Goal: Task Accomplishment & Management: Use online tool/utility

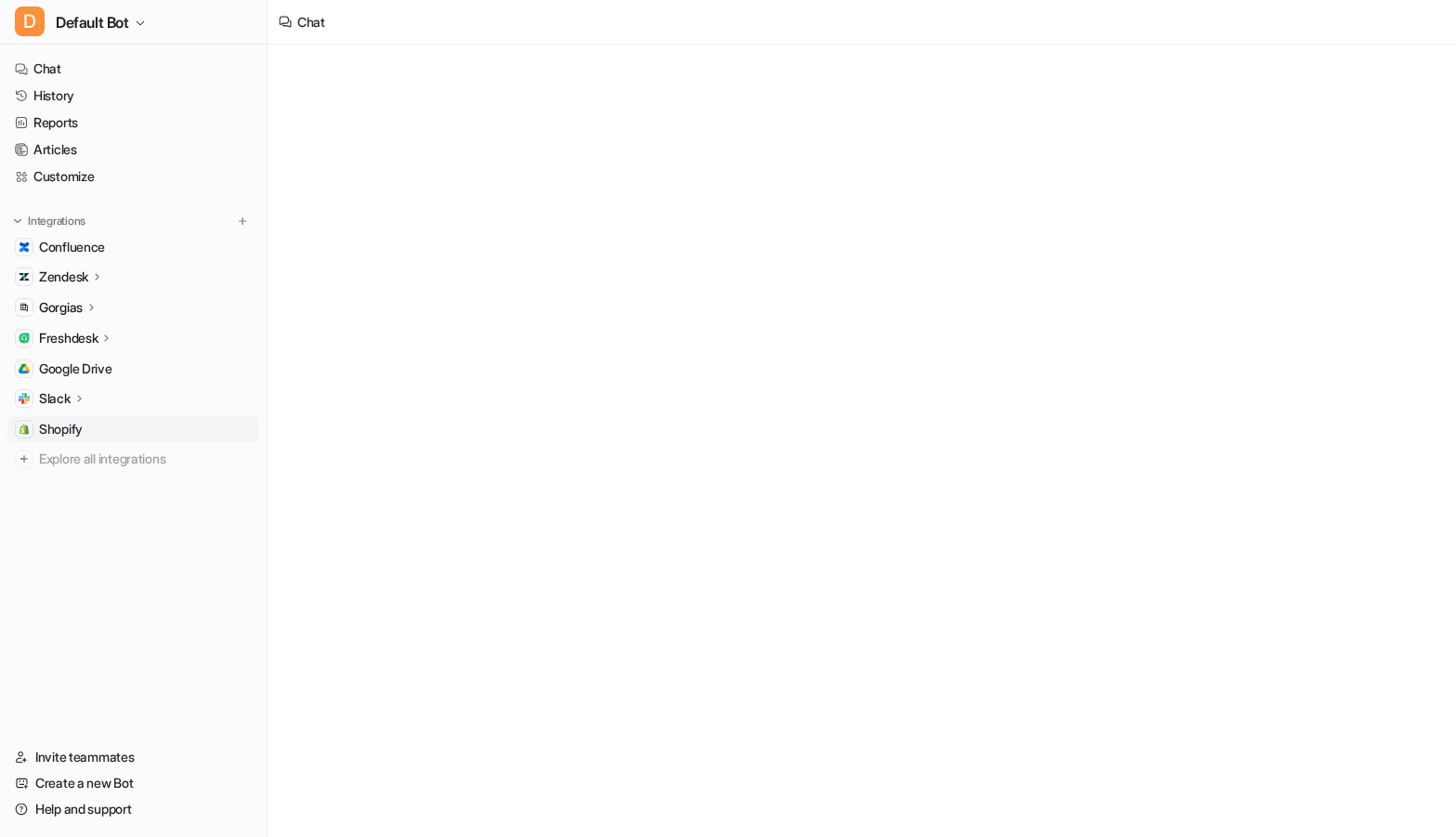
click at [90, 436] on link "Shopify" at bounding box center [133, 429] width 252 height 26
type textarea "**********"
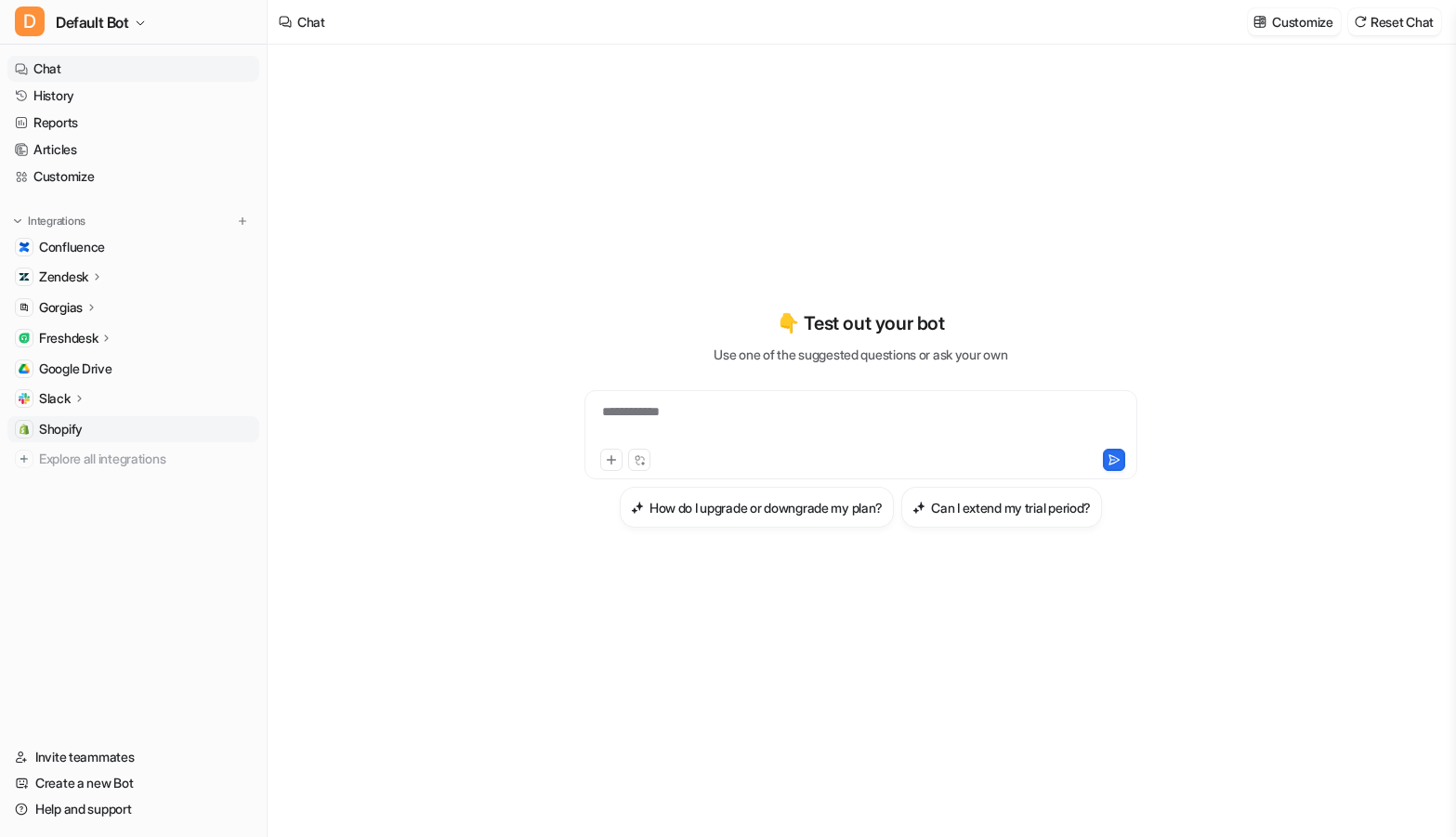
click at [92, 436] on link "Shopify" at bounding box center [133, 429] width 252 height 26
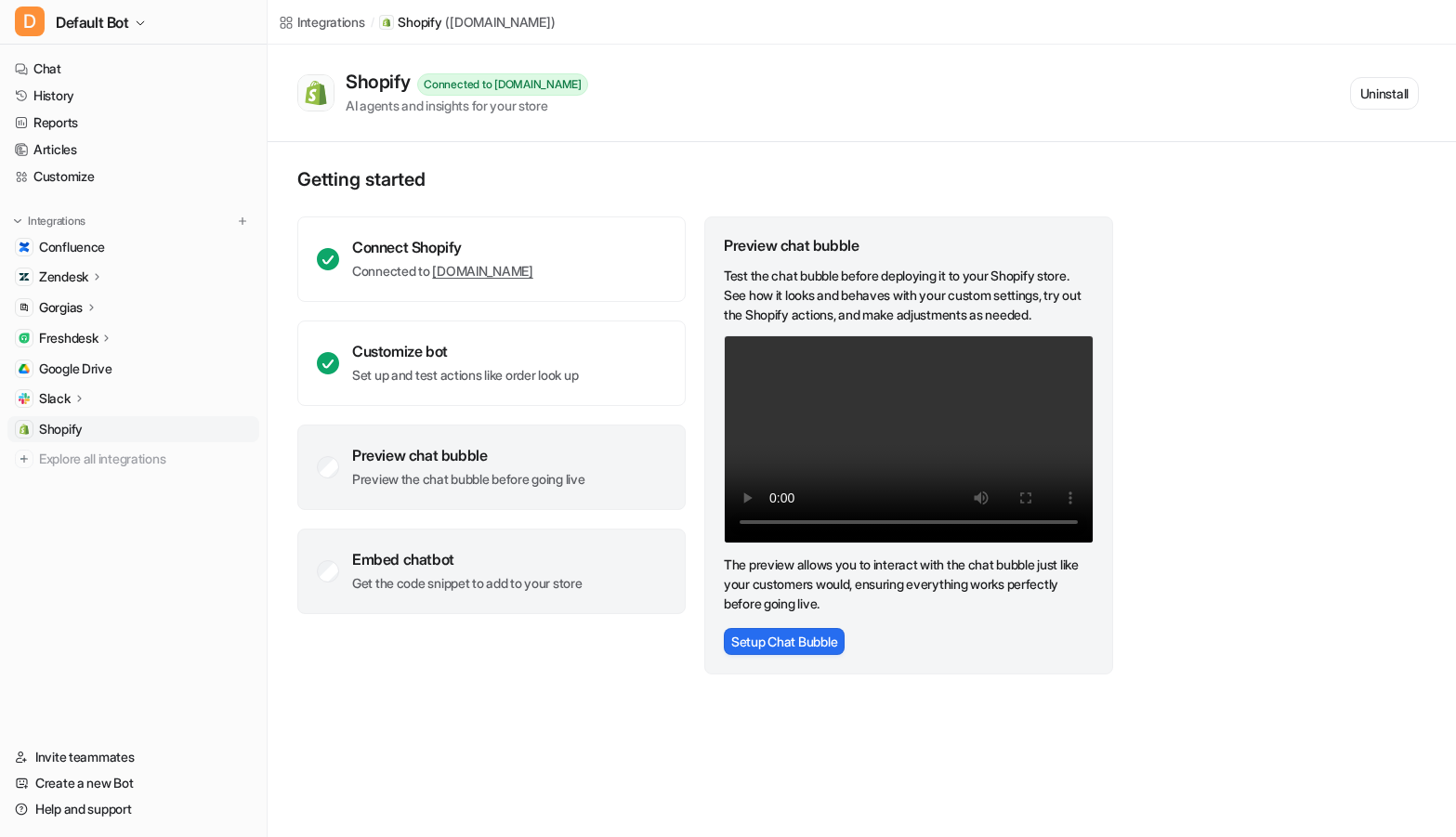
click at [509, 554] on div "Embed chatbot" at bounding box center [467, 559] width 231 height 18
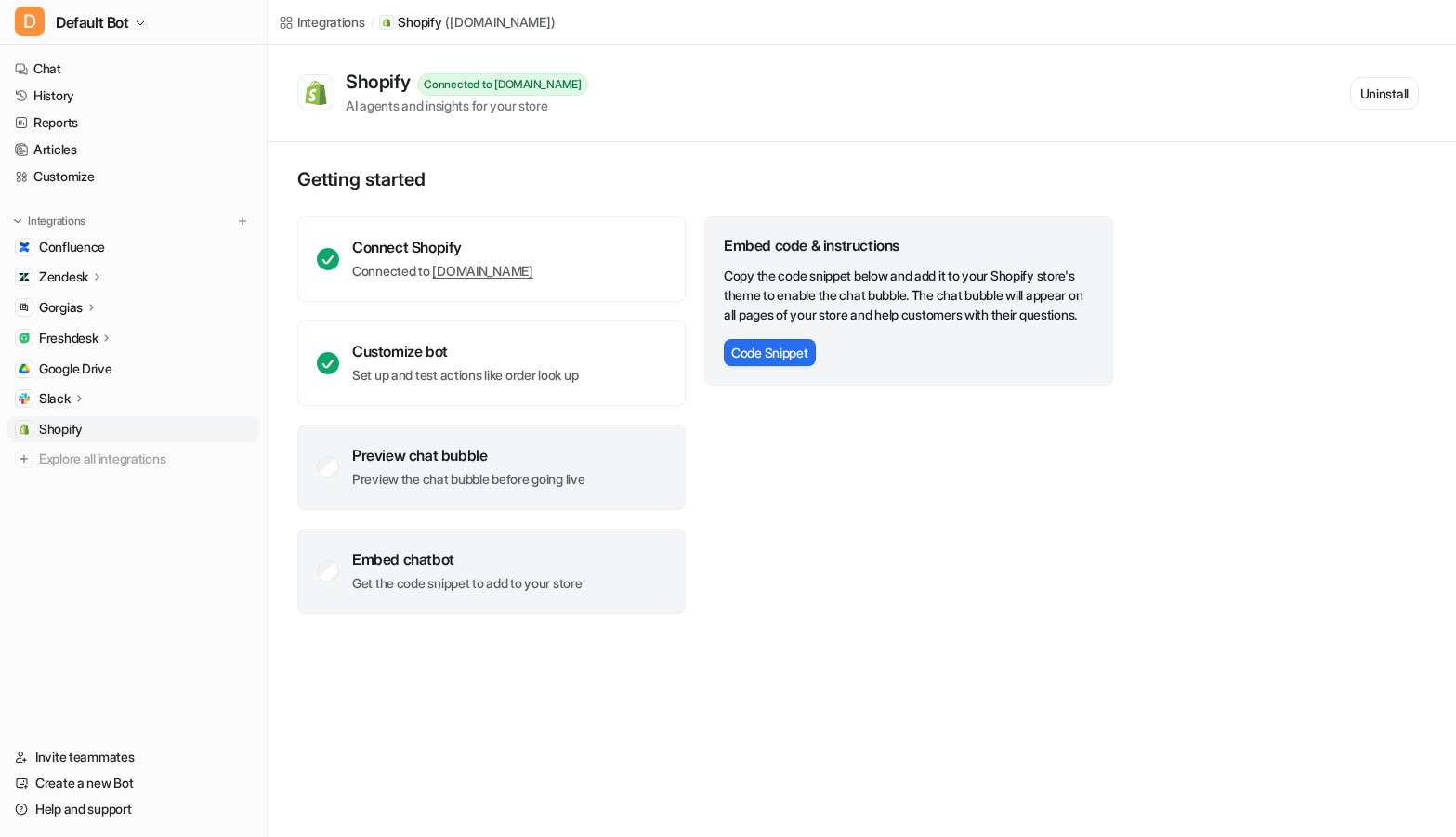
click at [517, 488] on p "Preview the chat bubble before going live" at bounding box center [469, 478] width 233 height 18
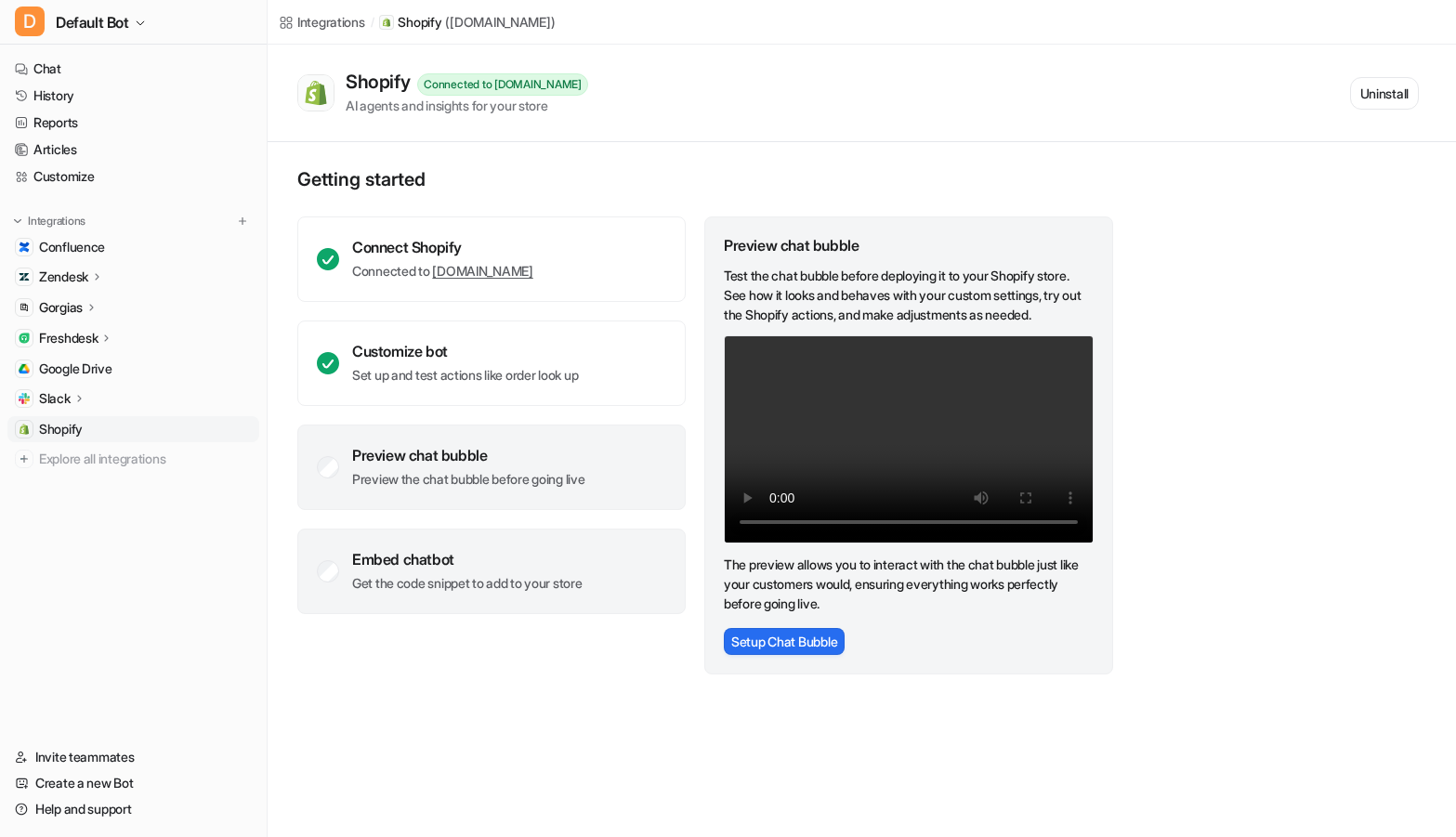
click at [570, 542] on div "Embed chatbot Get the code snippet to add to your store" at bounding box center [492, 571] width 388 height 85
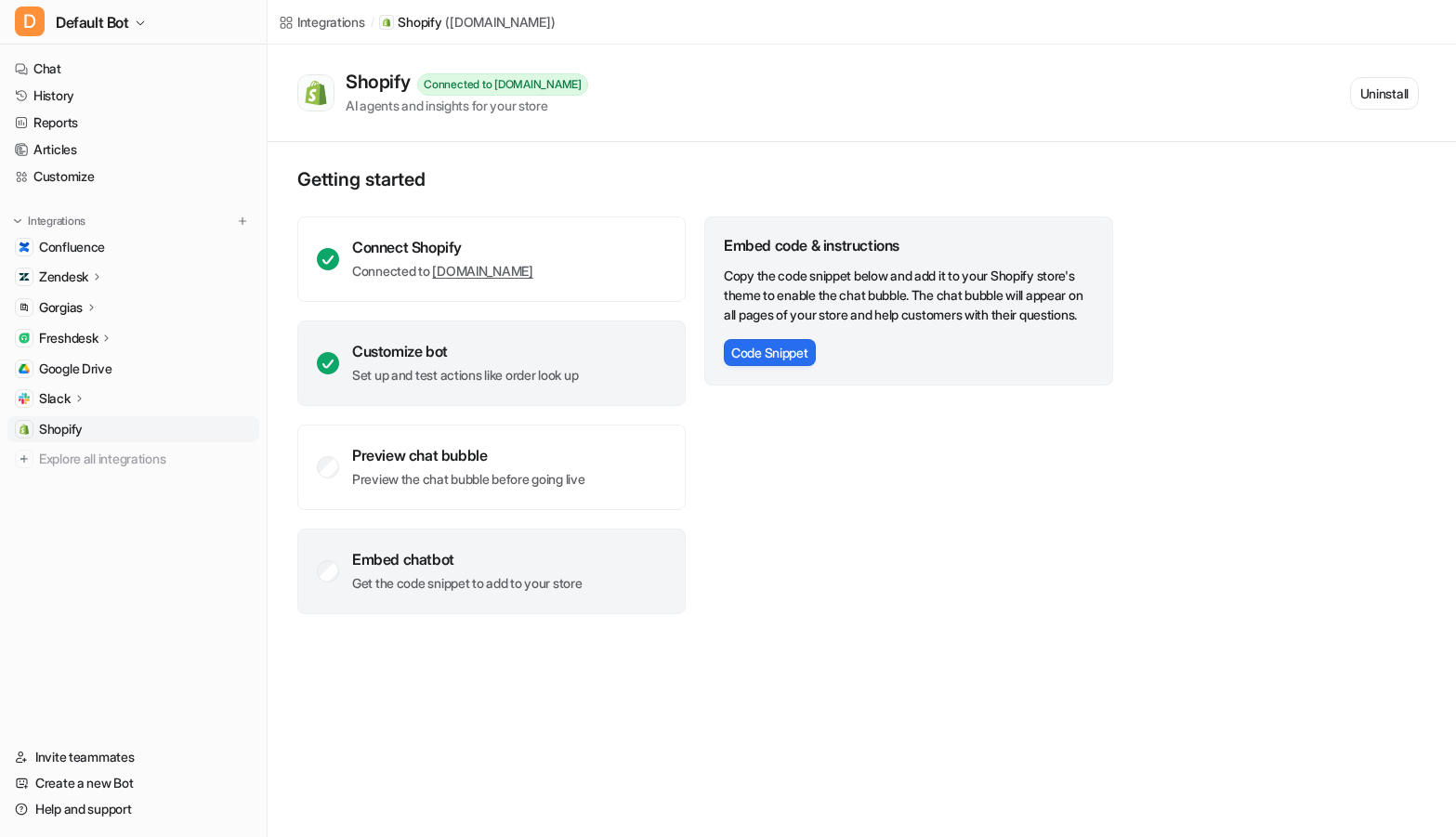
click at [538, 366] on p "Set up and test actions like order look up" at bounding box center [465, 375] width 226 height 18
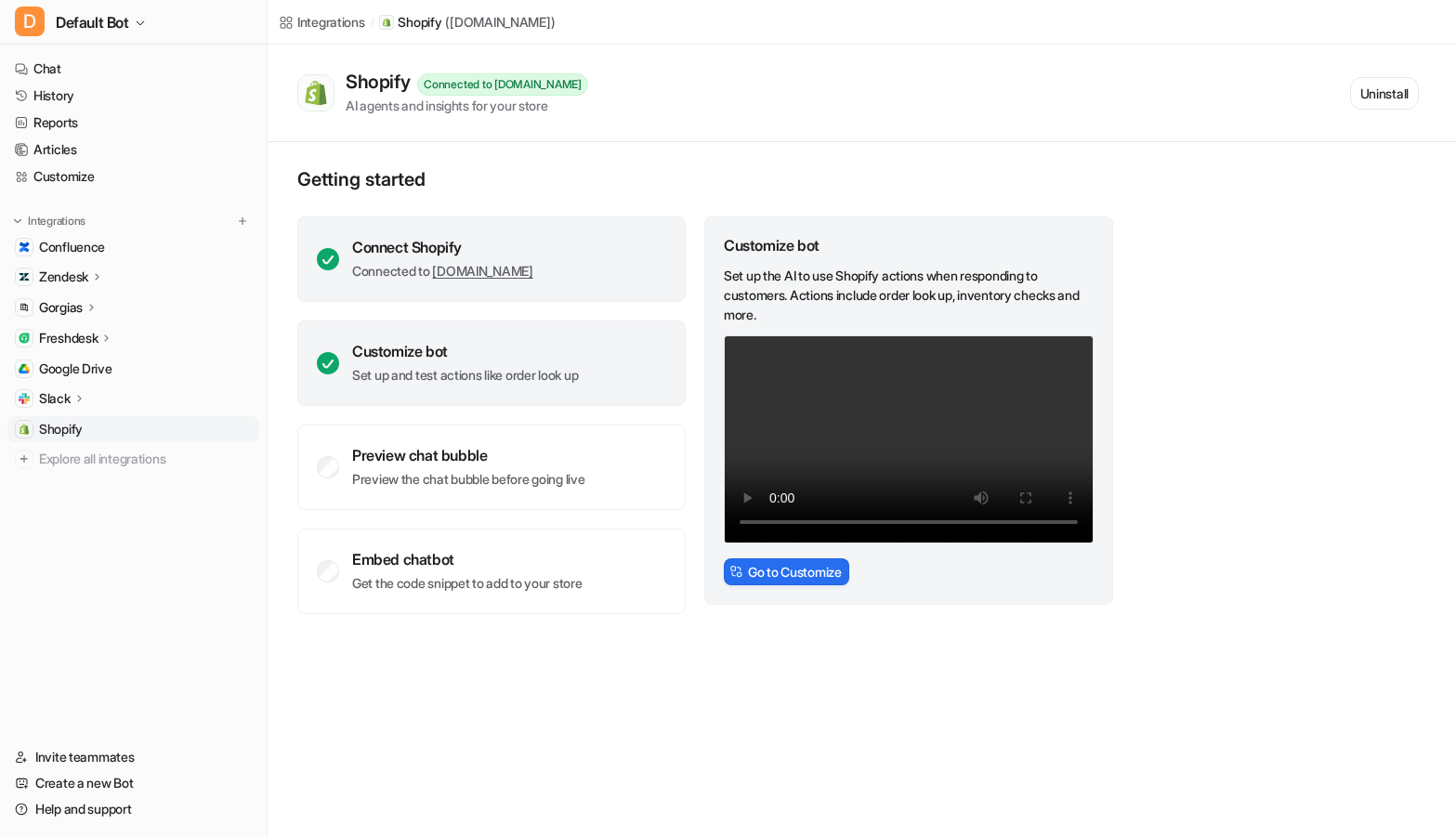
click at [647, 258] on div "Connect Shopify Connected to hrgyb3-jk.myshopify.com" at bounding box center [492, 258] width 388 height 85
click at [629, 354] on div "Customize bot Set up and test actions like order look up" at bounding box center [492, 363] width 388 height 85
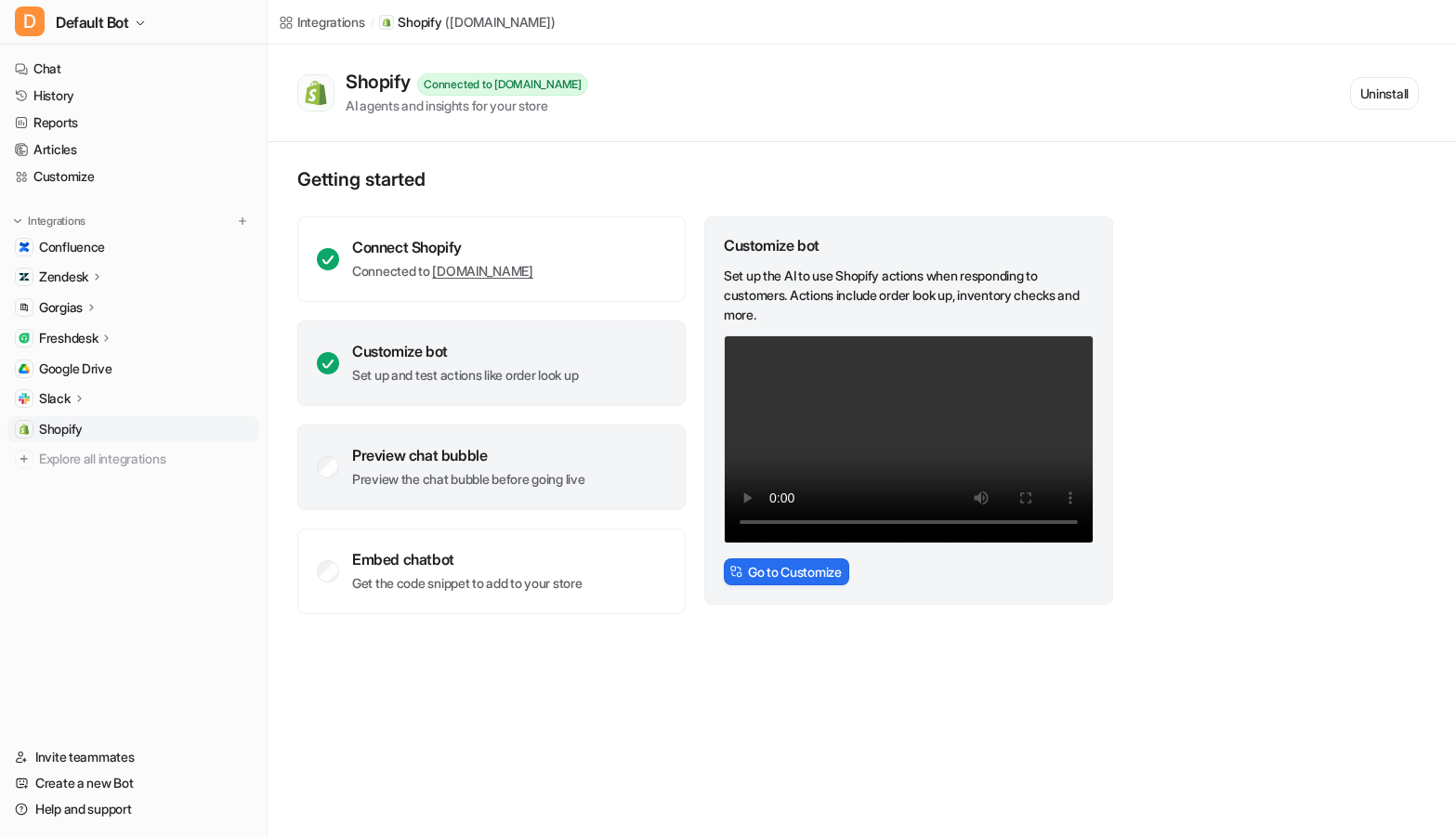
click at [604, 425] on div "Preview chat bubble Preview the chat bubble before going live" at bounding box center [492, 467] width 388 height 85
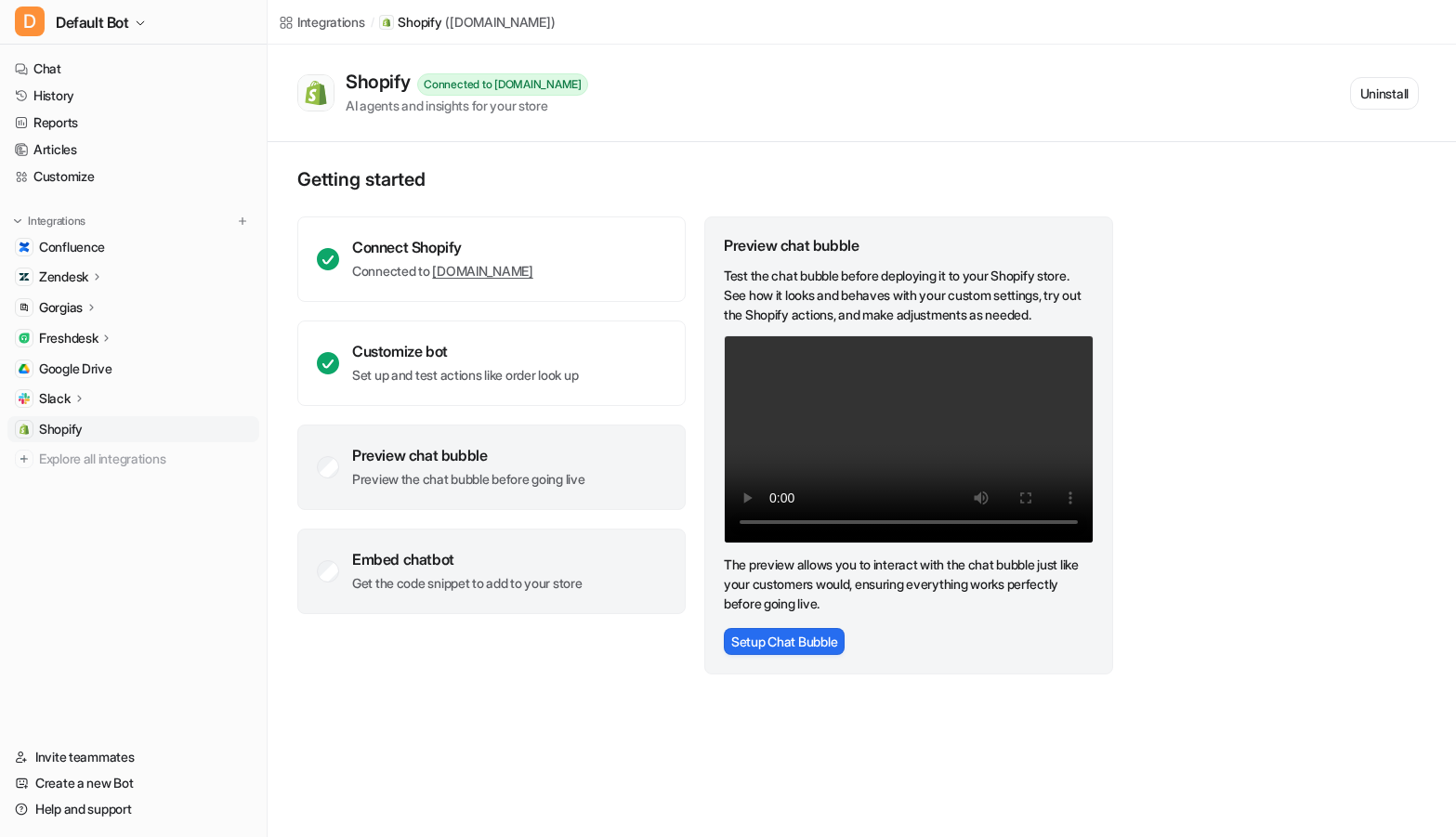
click at [573, 545] on div "Embed chatbot Get the code snippet to add to your store" at bounding box center [492, 571] width 388 height 85
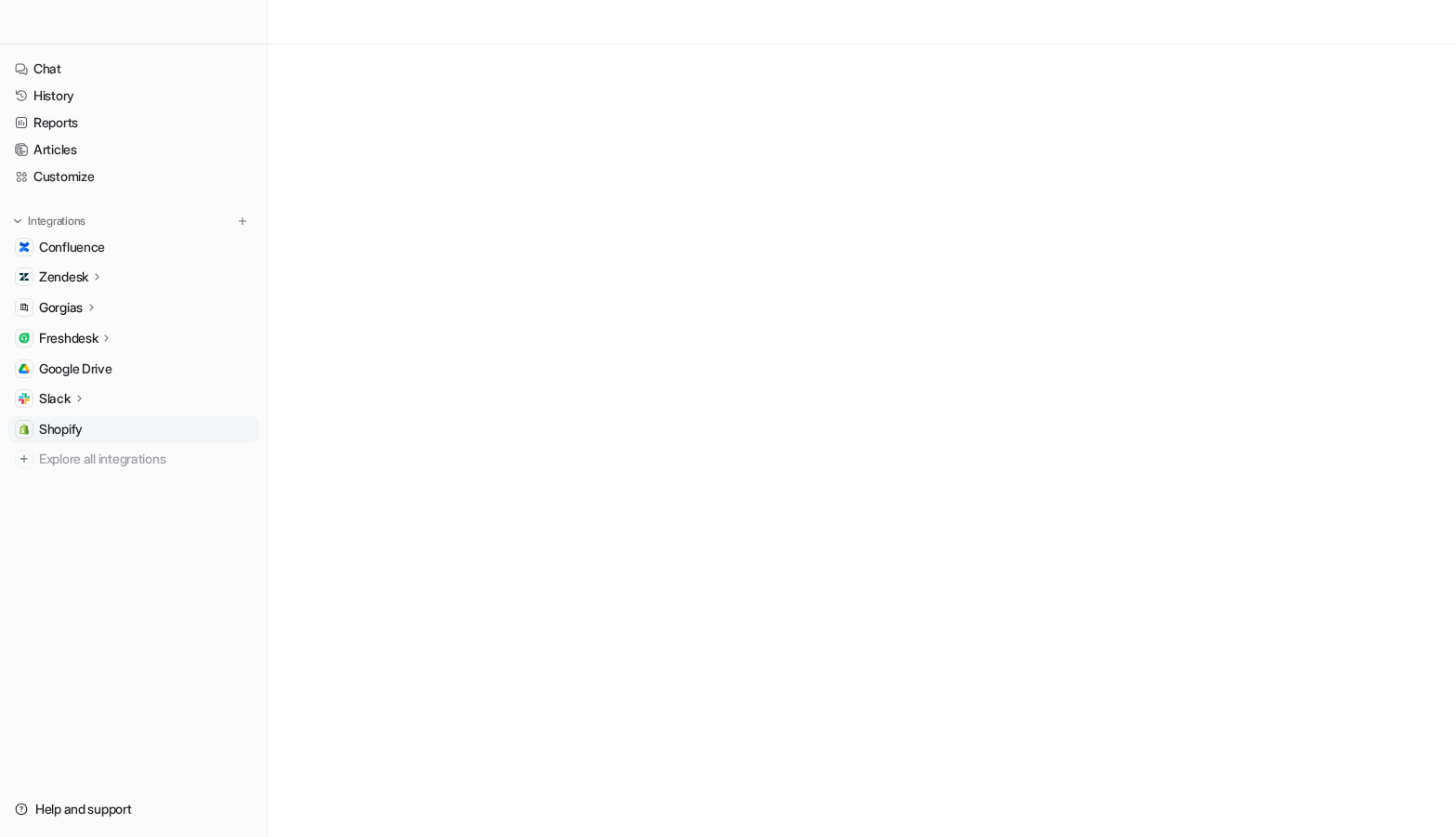
click at [78, 436] on span "Shopify" at bounding box center [61, 429] width 44 height 18
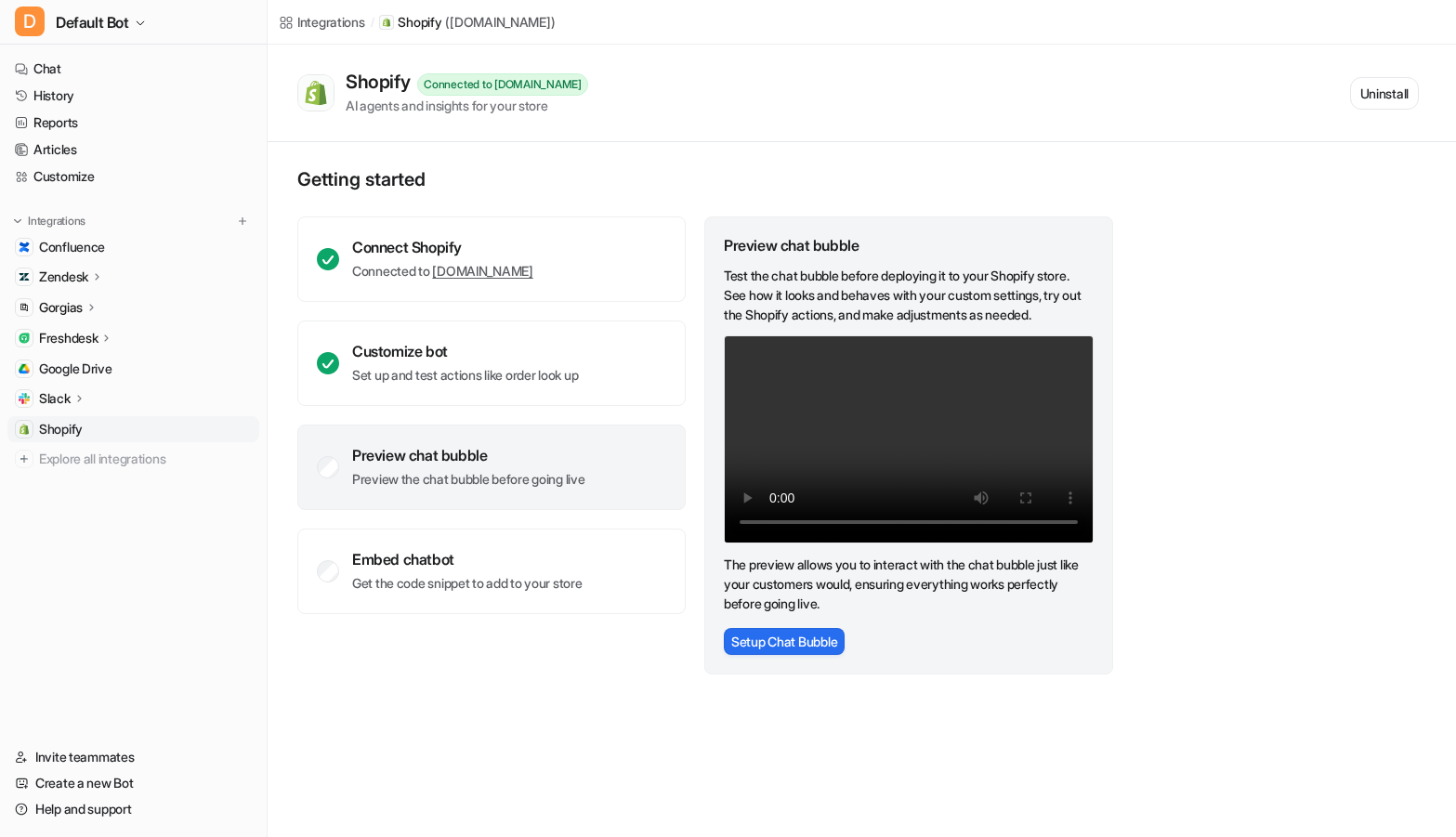
click at [730, 621] on div "Preview chat bubble Test the chat bubble before deploying it to your Shopify st…" at bounding box center [908, 445] width 408 height 458
click at [740, 635] on button "Setup Chat Bubble" at bounding box center [784, 642] width 121 height 27
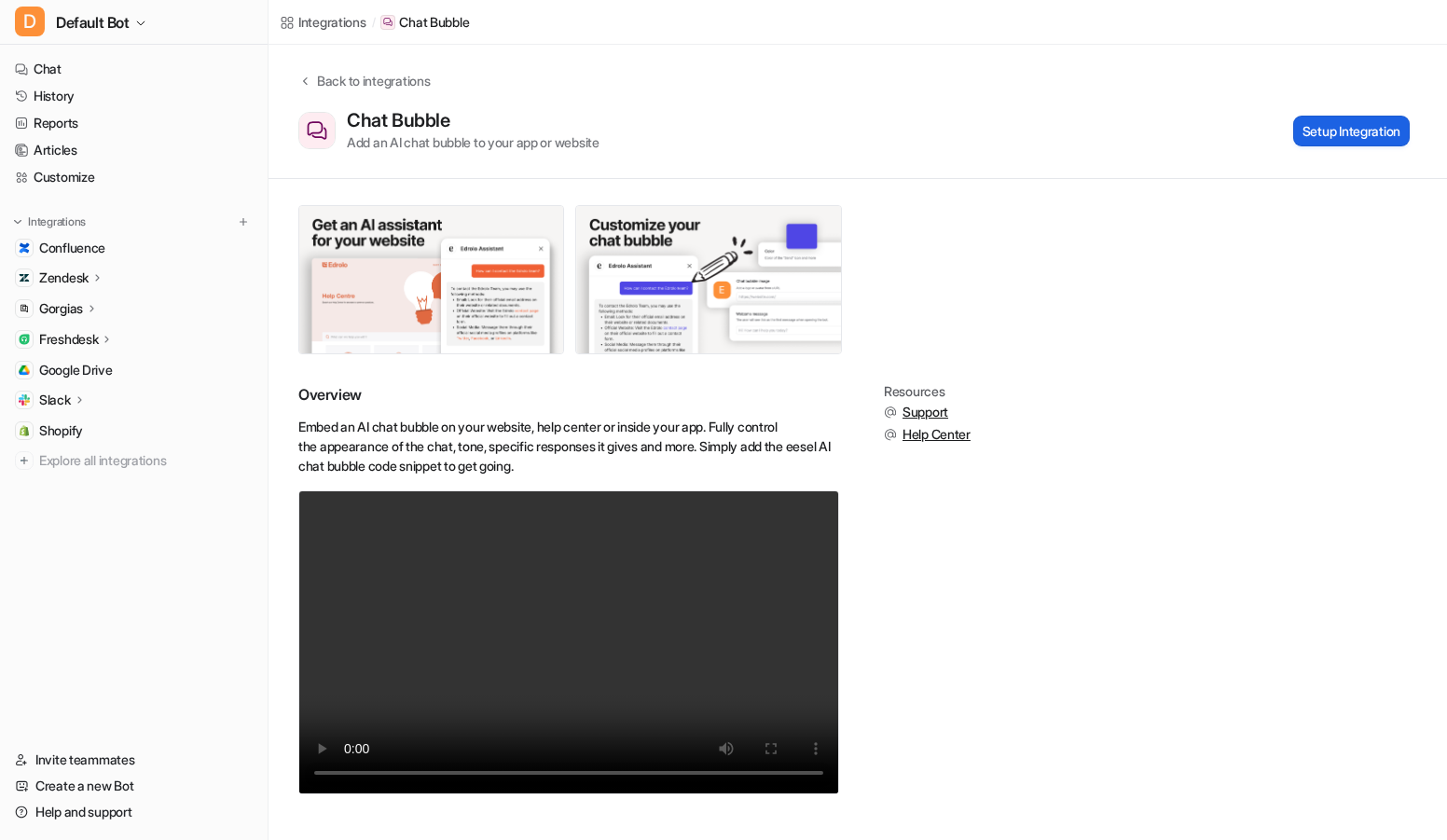
click at [1361, 115] on button "Setup Integration" at bounding box center [1351, 131] width 116 height 31
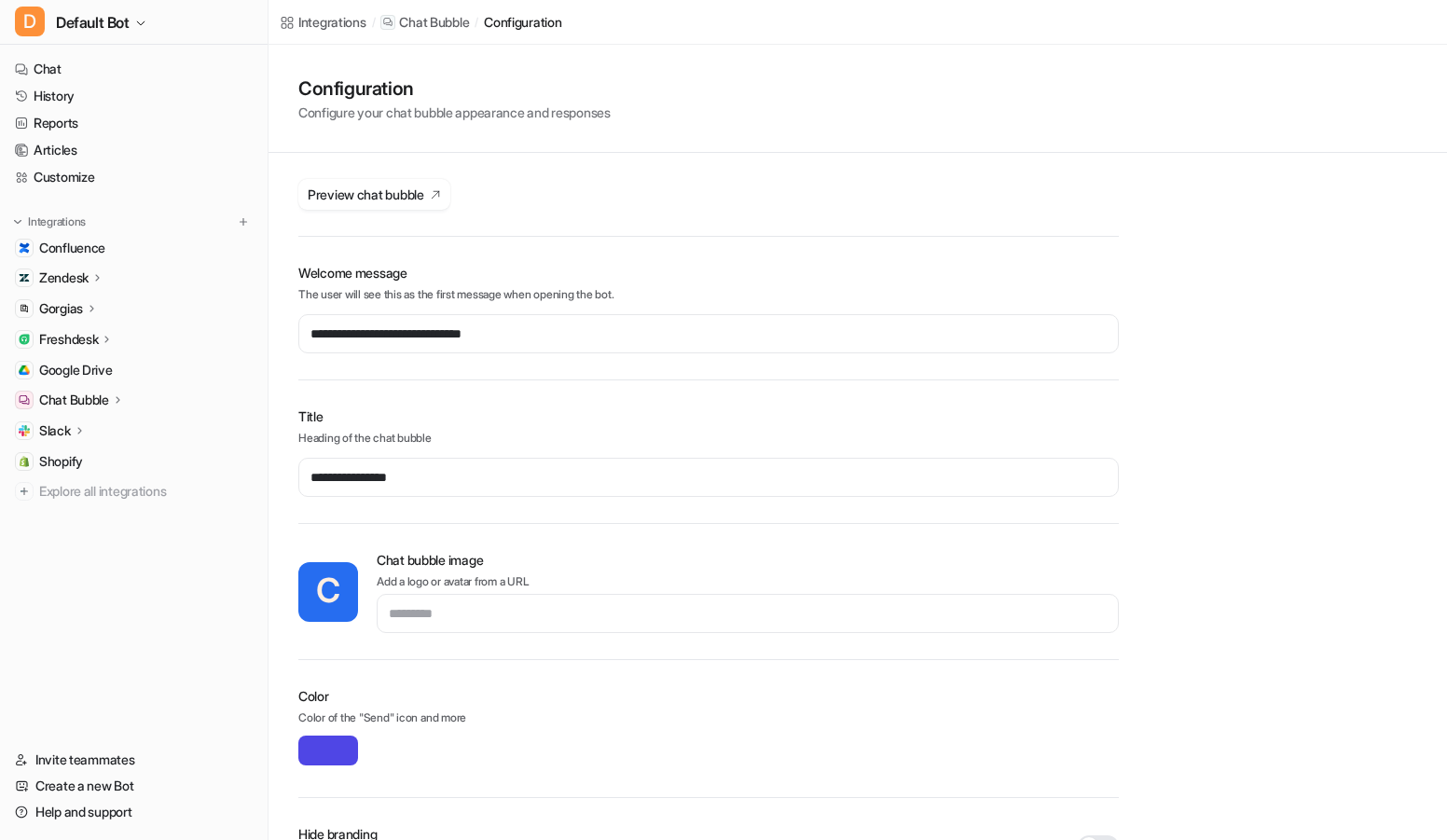
type input "*******"
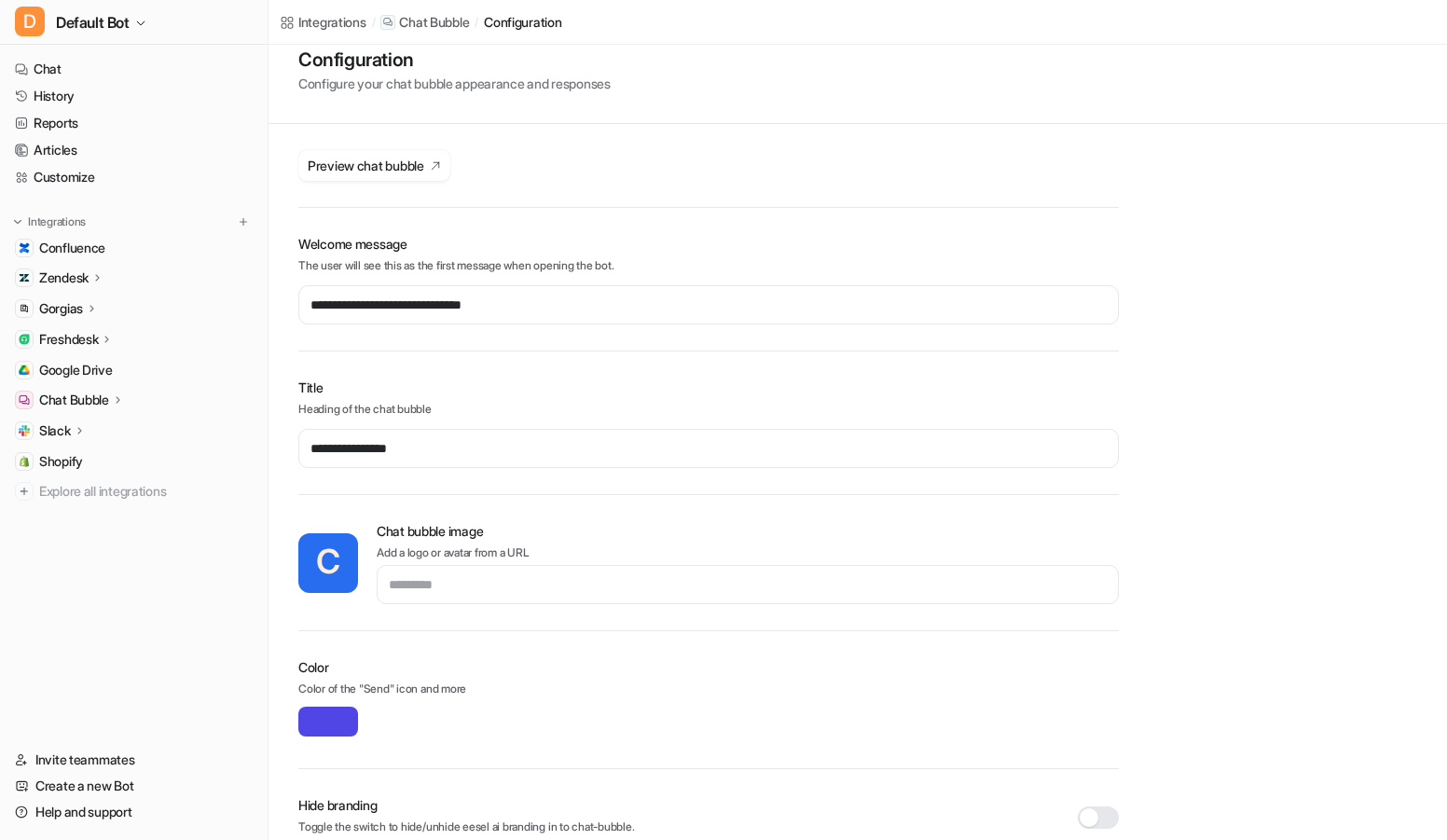
scroll to position [15, 0]
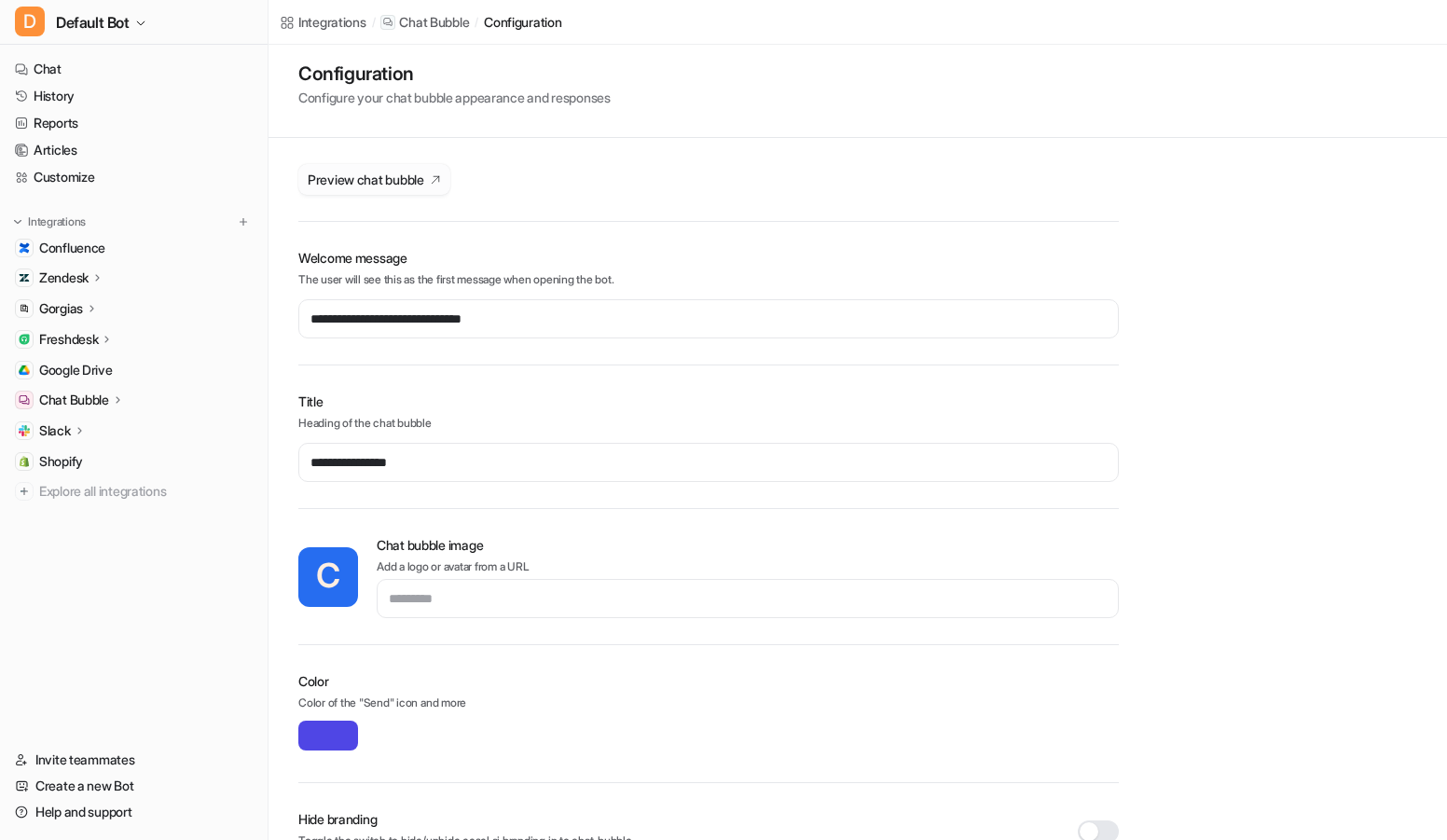
click at [422, 189] on button "Preview chat bubble" at bounding box center [374, 180] width 152 height 31
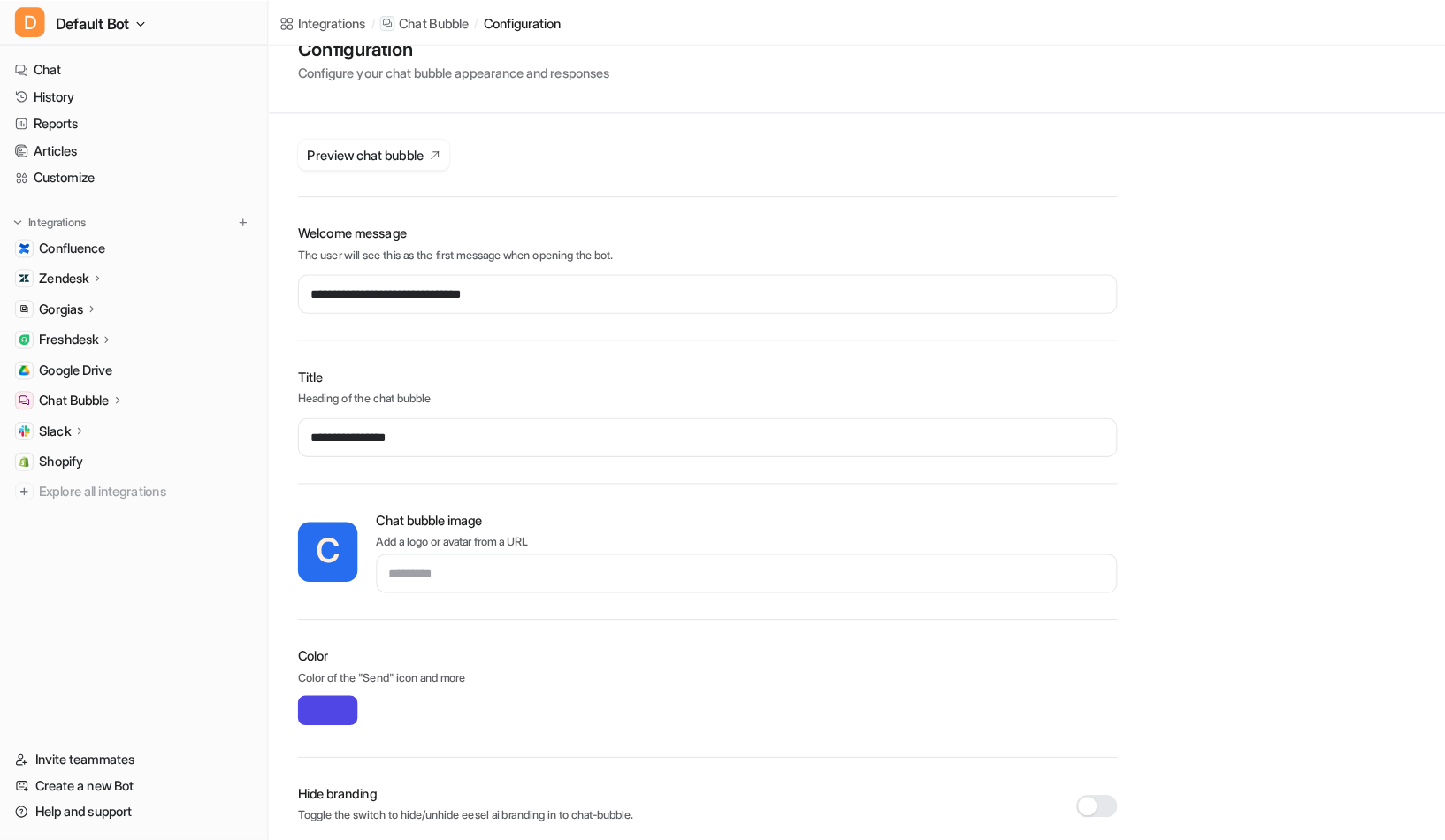
scroll to position [0, 0]
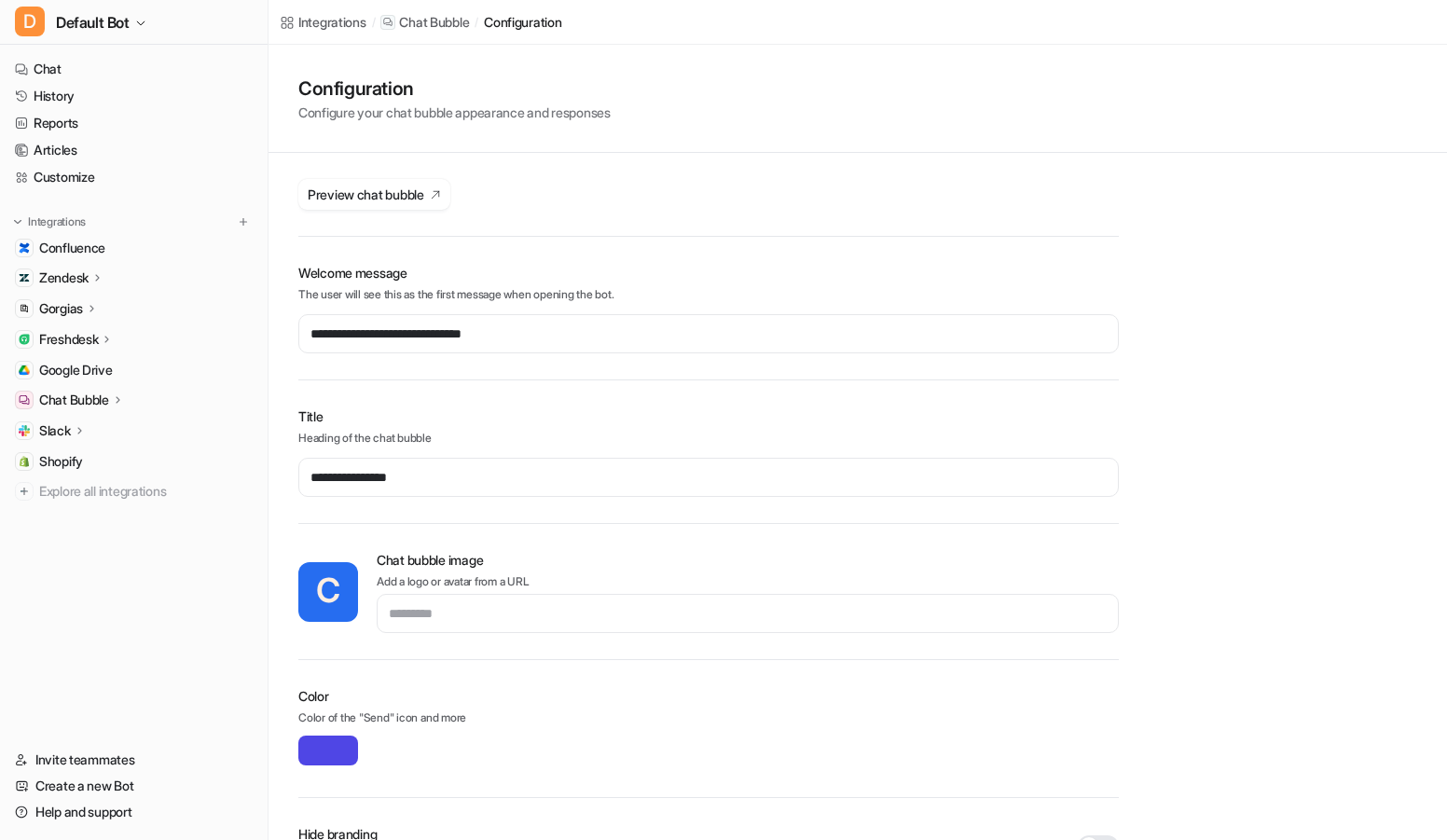
click at [1432, 22] on div at bounding box center [1433, 23] width 15 height 15
click at [66, 451] on link "Shopify" at bounding box center [133, 461] width 253 height 26
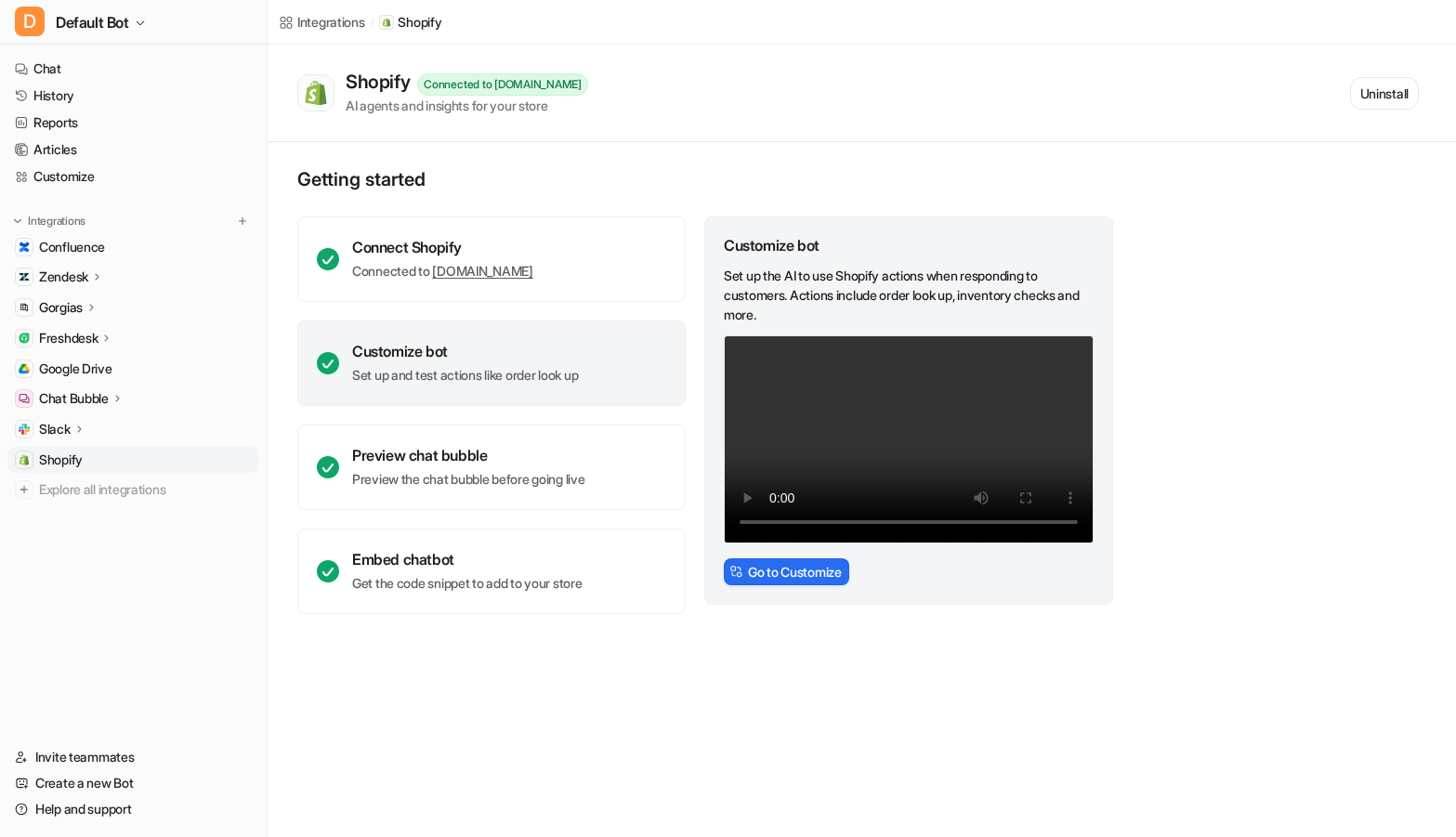
click at [98, 628] on nav "Chat History Reports Articles Customize Integrations Confluence Zendesk Overvie…" at bounding box center [133, 389] width 267 height 681
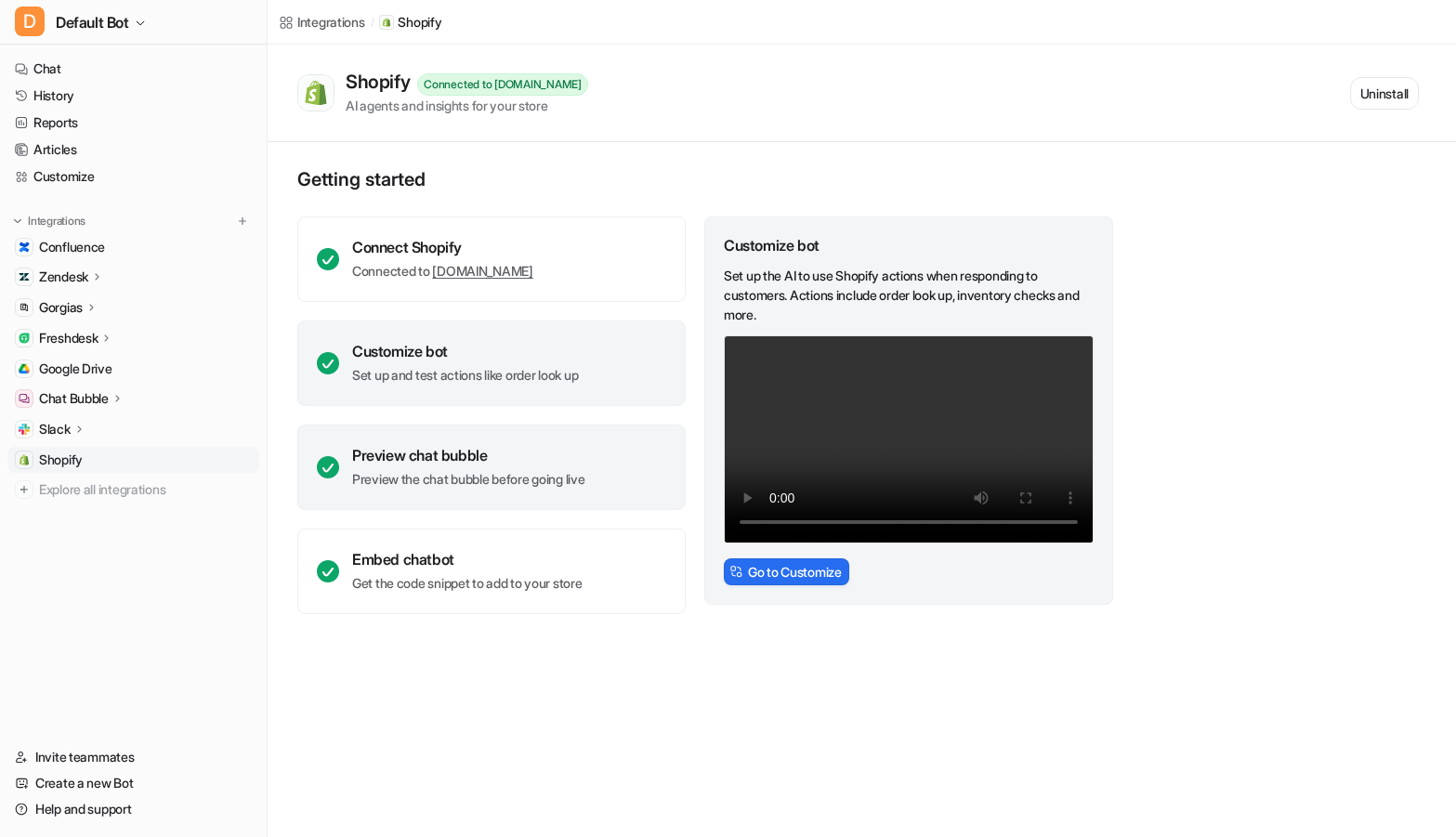
click at [471, 437] on div "Preview chat bubble Preview the chat bubble before going live" at bounding box center [492, 467] width 388 height 85
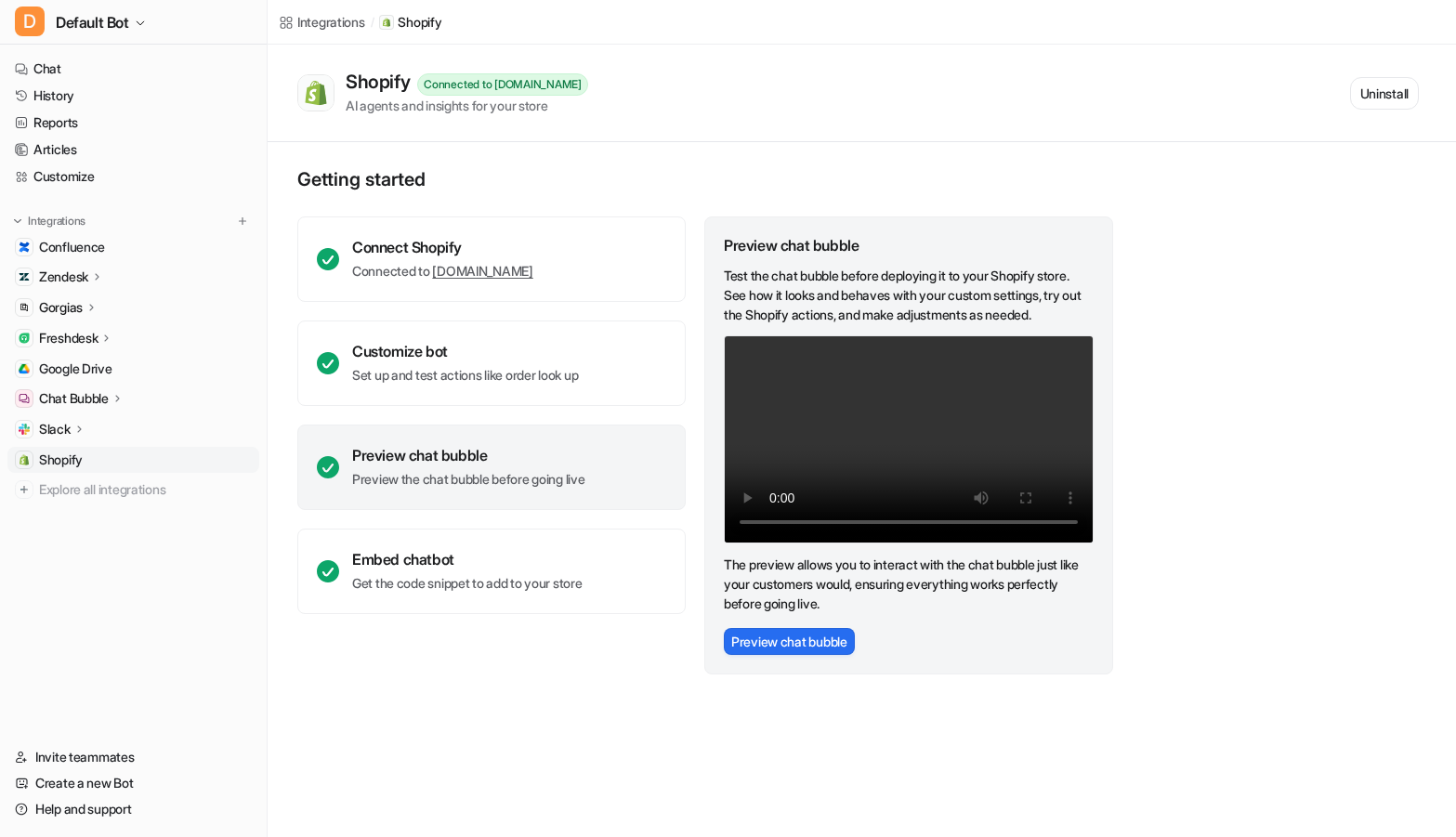
click at [85, 407] on div "Chat Bubble" at bounding box center [133, 398] width 252 height 26
click at [88, 430] on p "Overview" at bounding box center [80, 425] width 55 height 18
click at [99, 432] on p "Overview" at bounding box center [80, 425] width 55 height 18
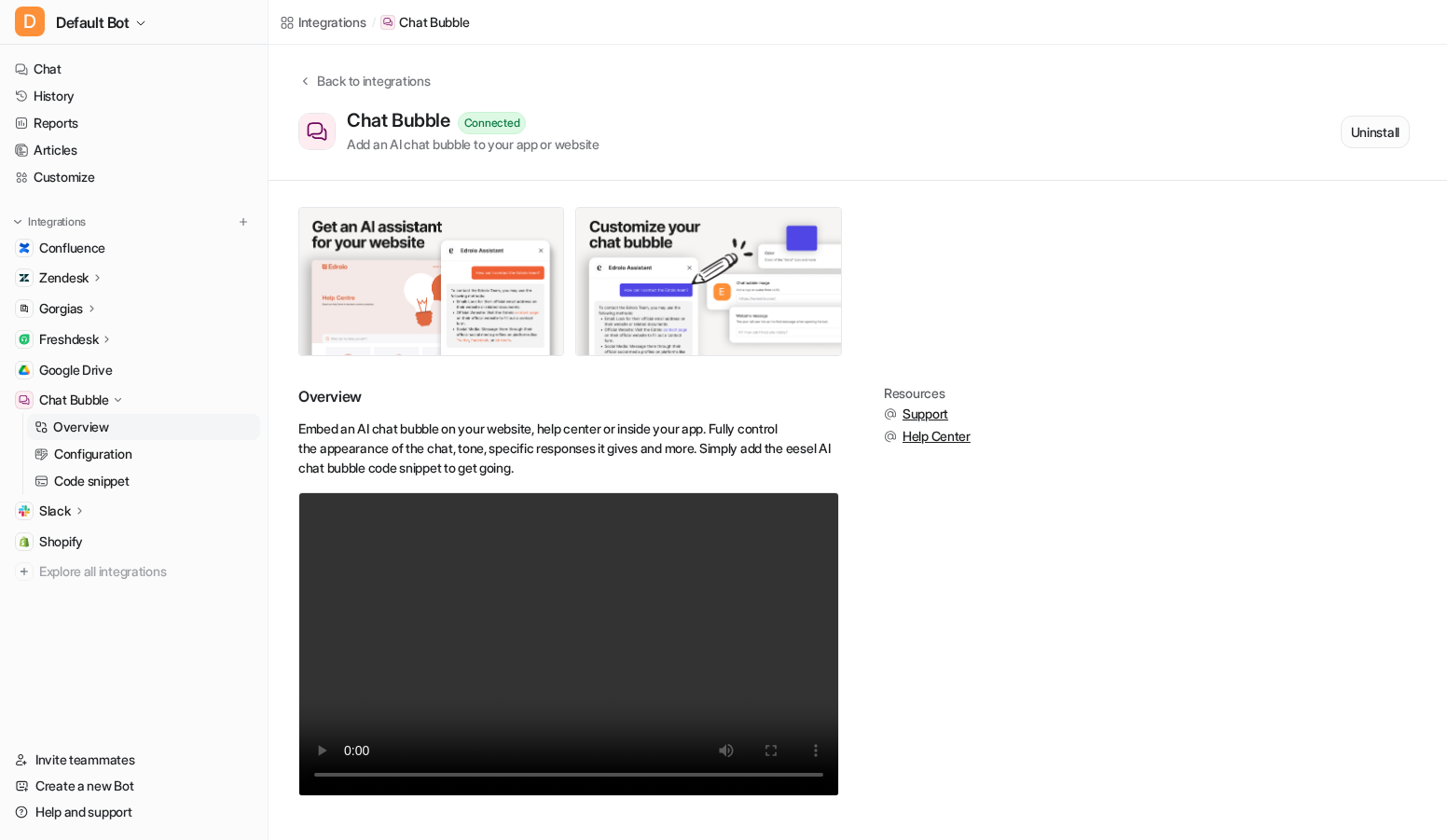
click at [1385, 143] on button "Uninstall" at bounding box center [1376, 132] width 69 height 33
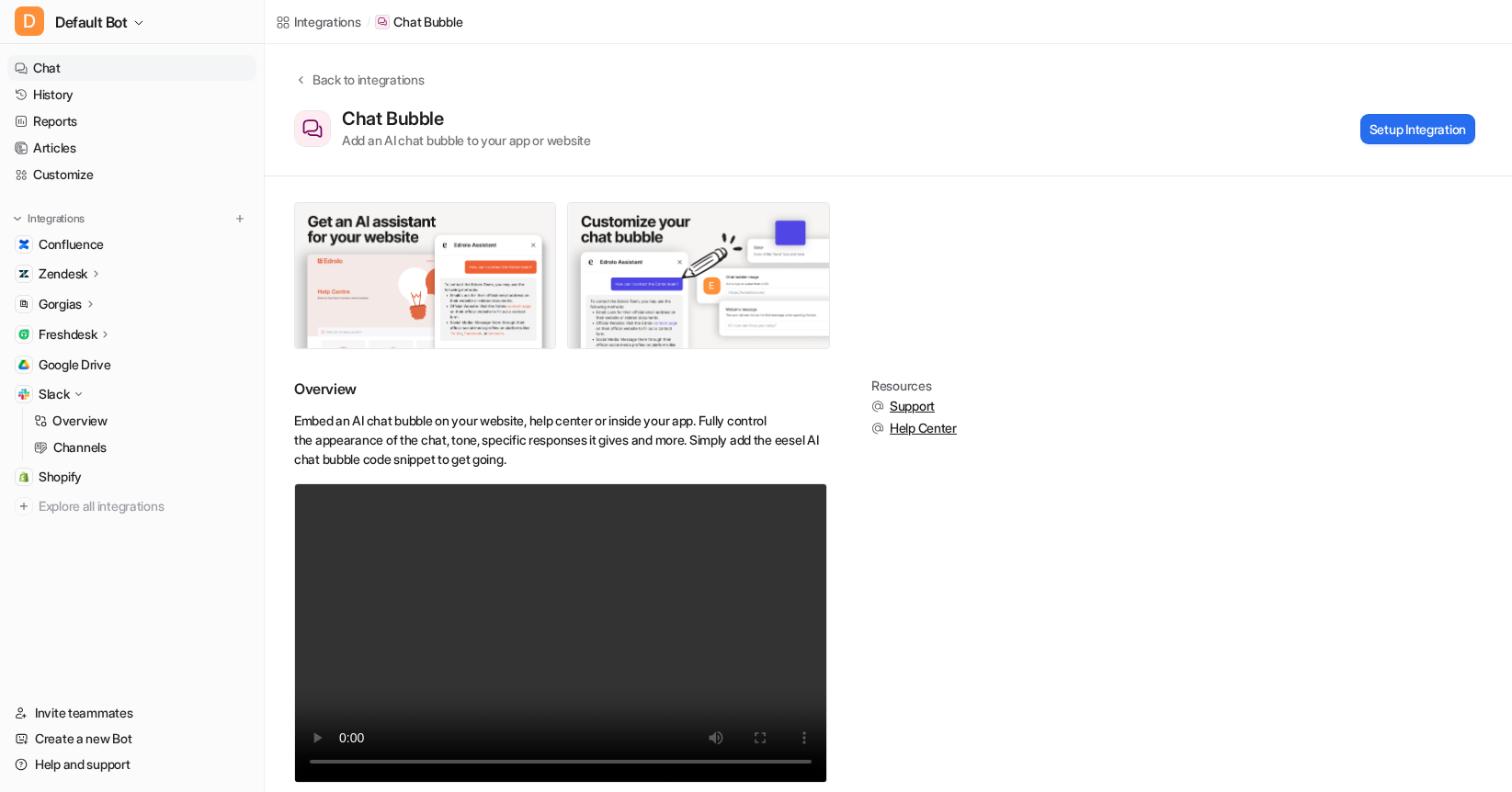
click at [138, 73] on link "Chat" at bounding box center [132, 67] width 249 height 26
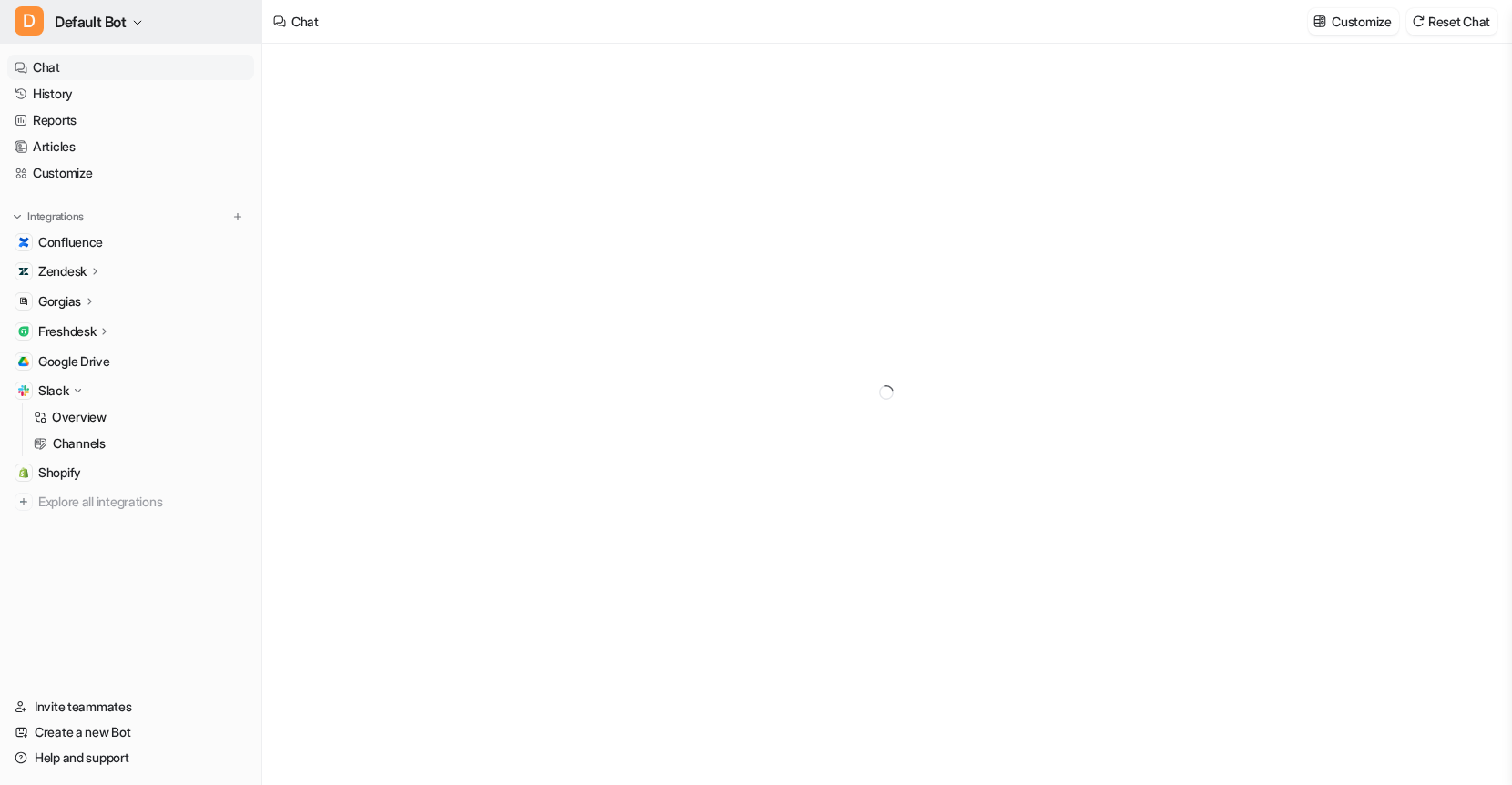
type textarea "**********"
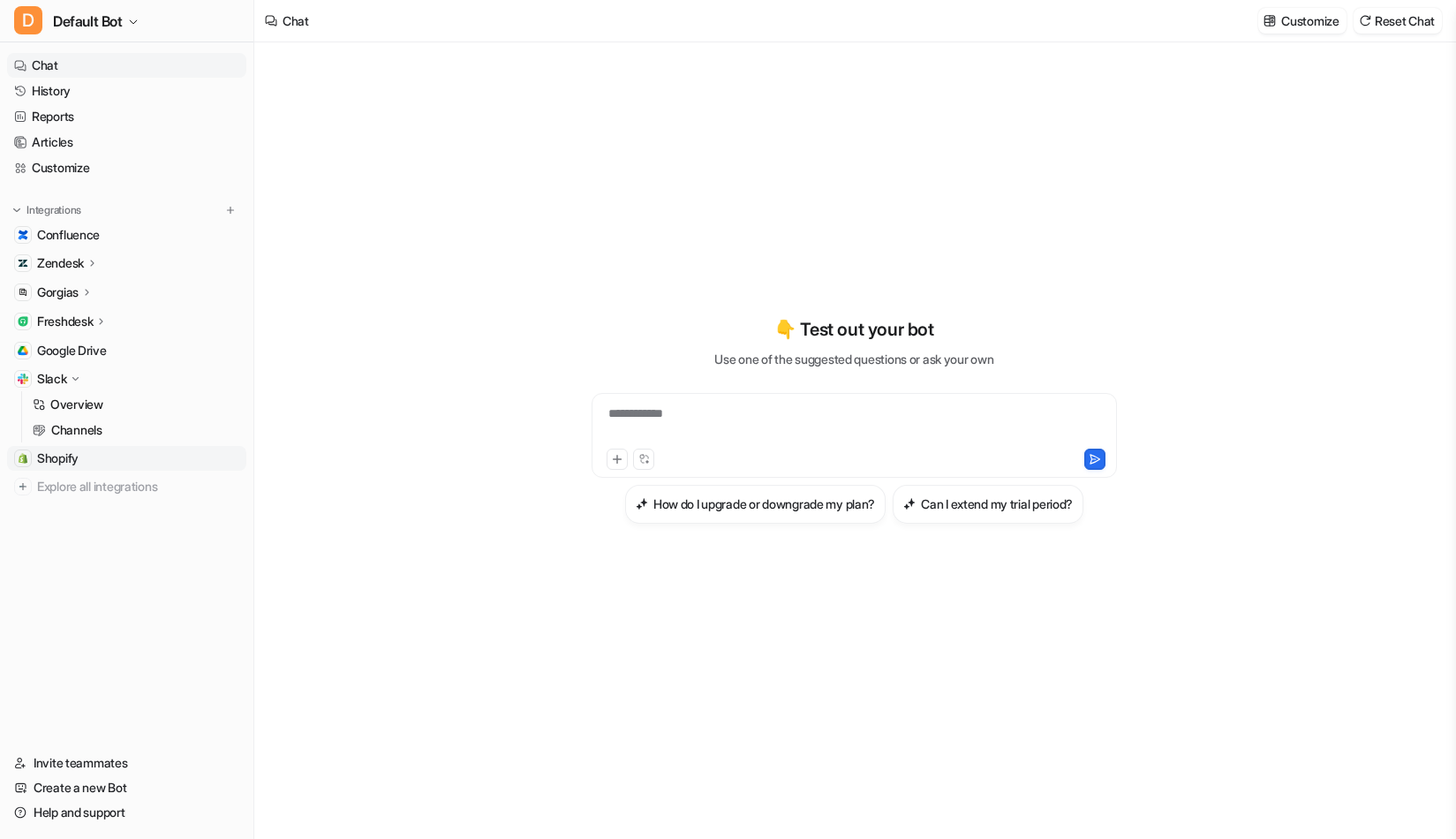
click at [96, 464] on link "Shopify" at bounding box center [126, 457] width 239 height 25
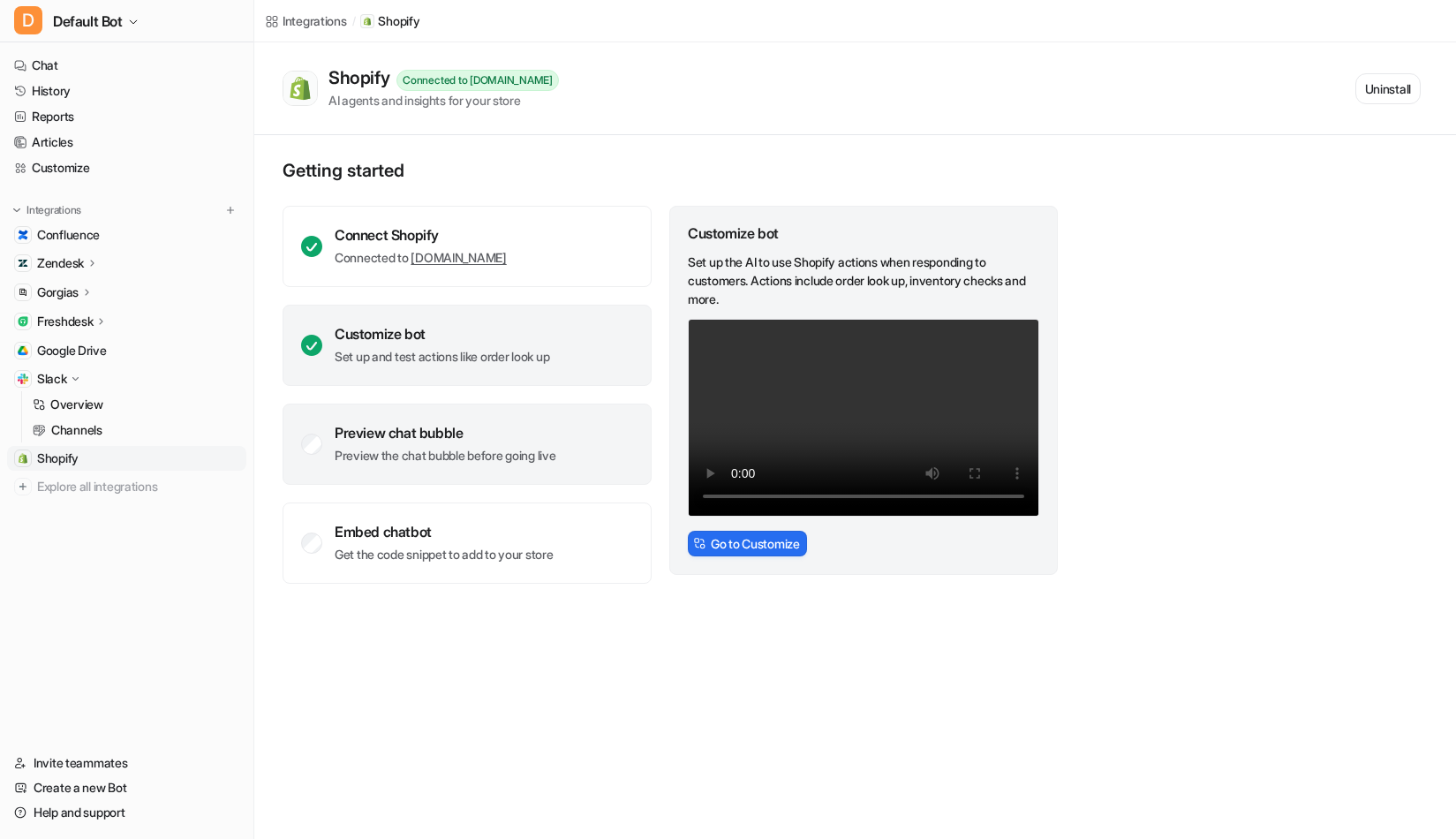
click at [444, 439] on div "Preview chat bubble" at bounding box center [445, 432] width 222 height 17
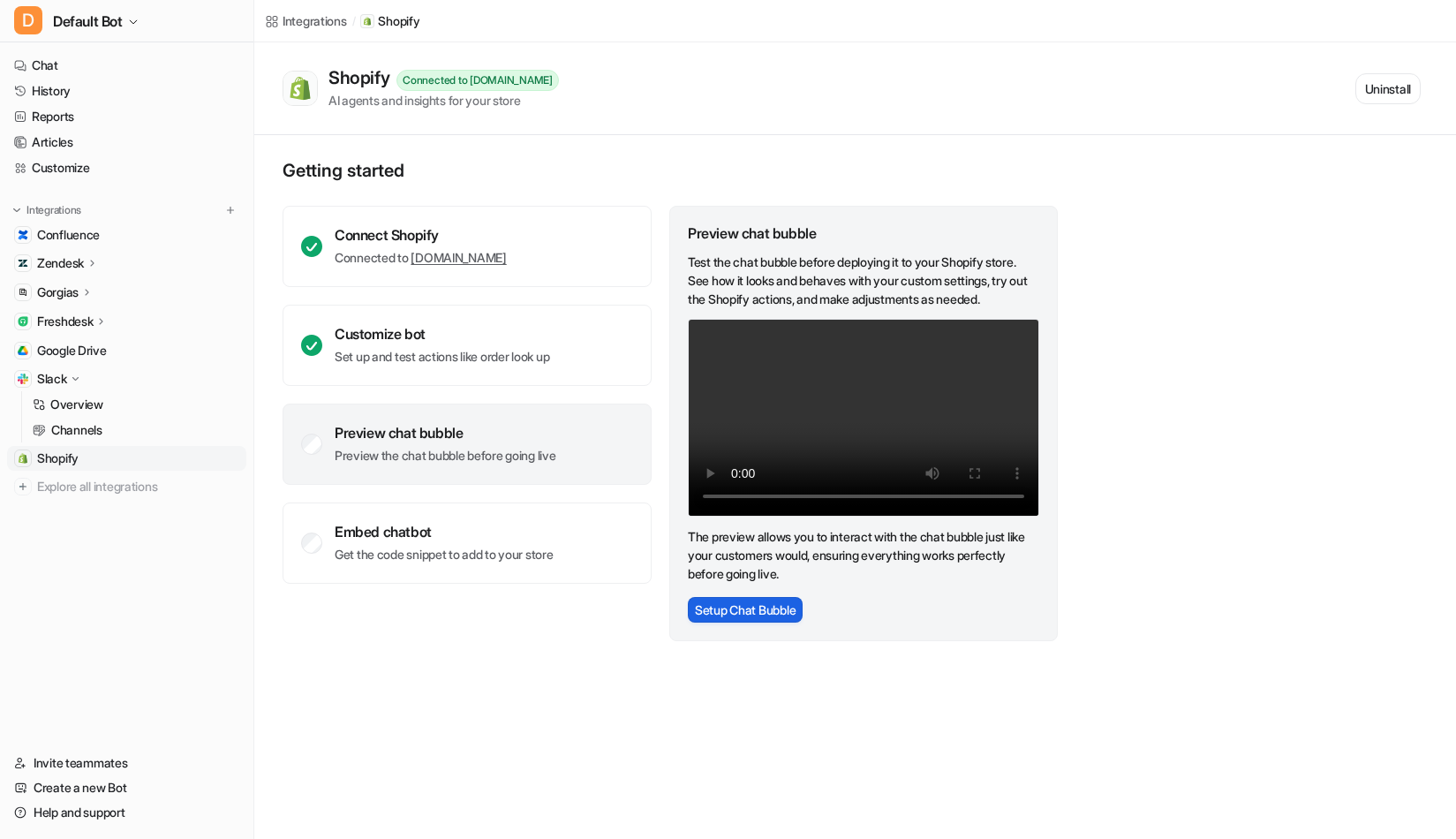
click at [760, 609] on button "Setup Chat Bubble" at bounding box center [745, 610] width 115 height 25
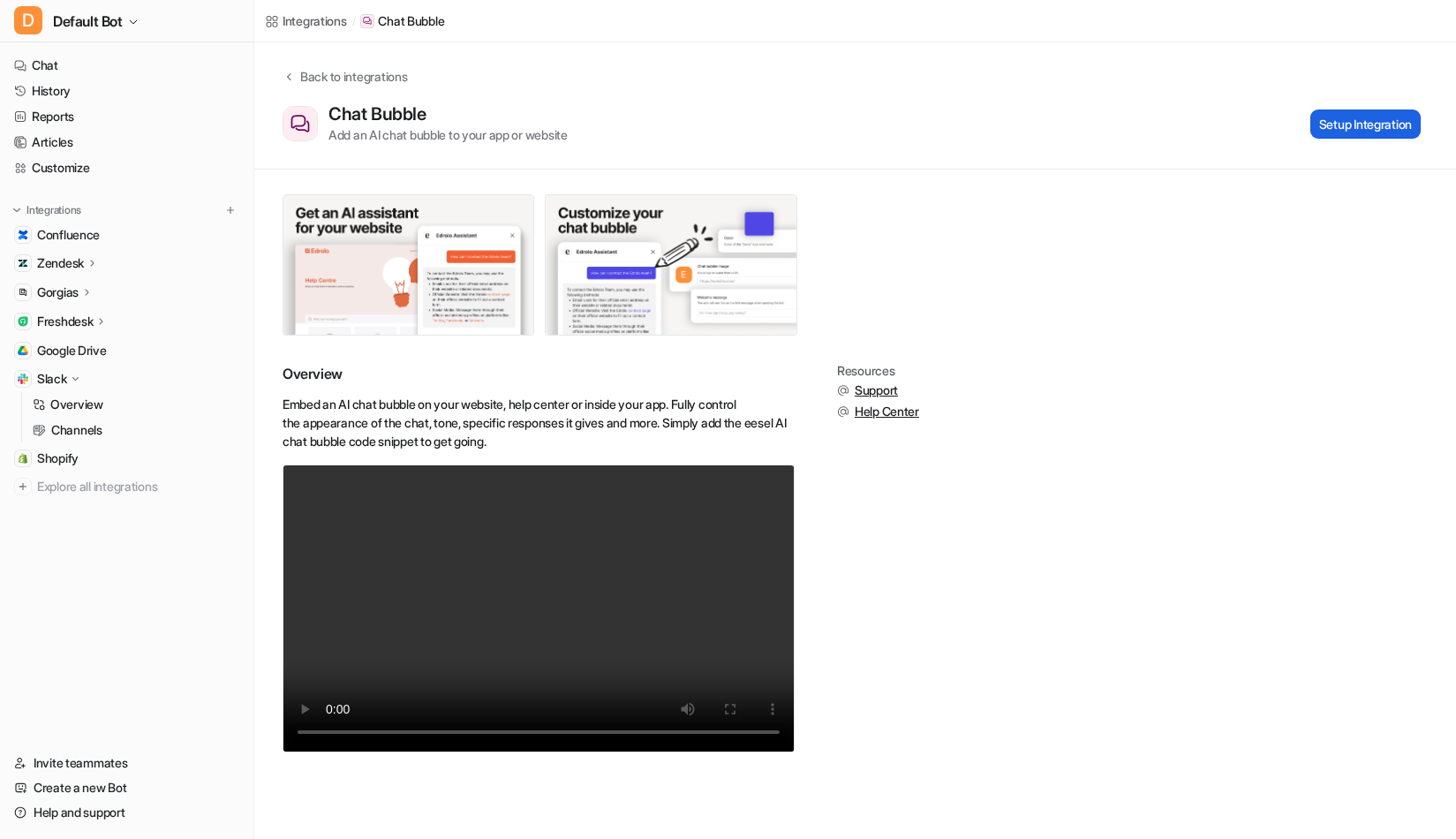
click at [1350, 136] on button "Setup Integration" at bounding box center [1364, 124] width 110 height 29
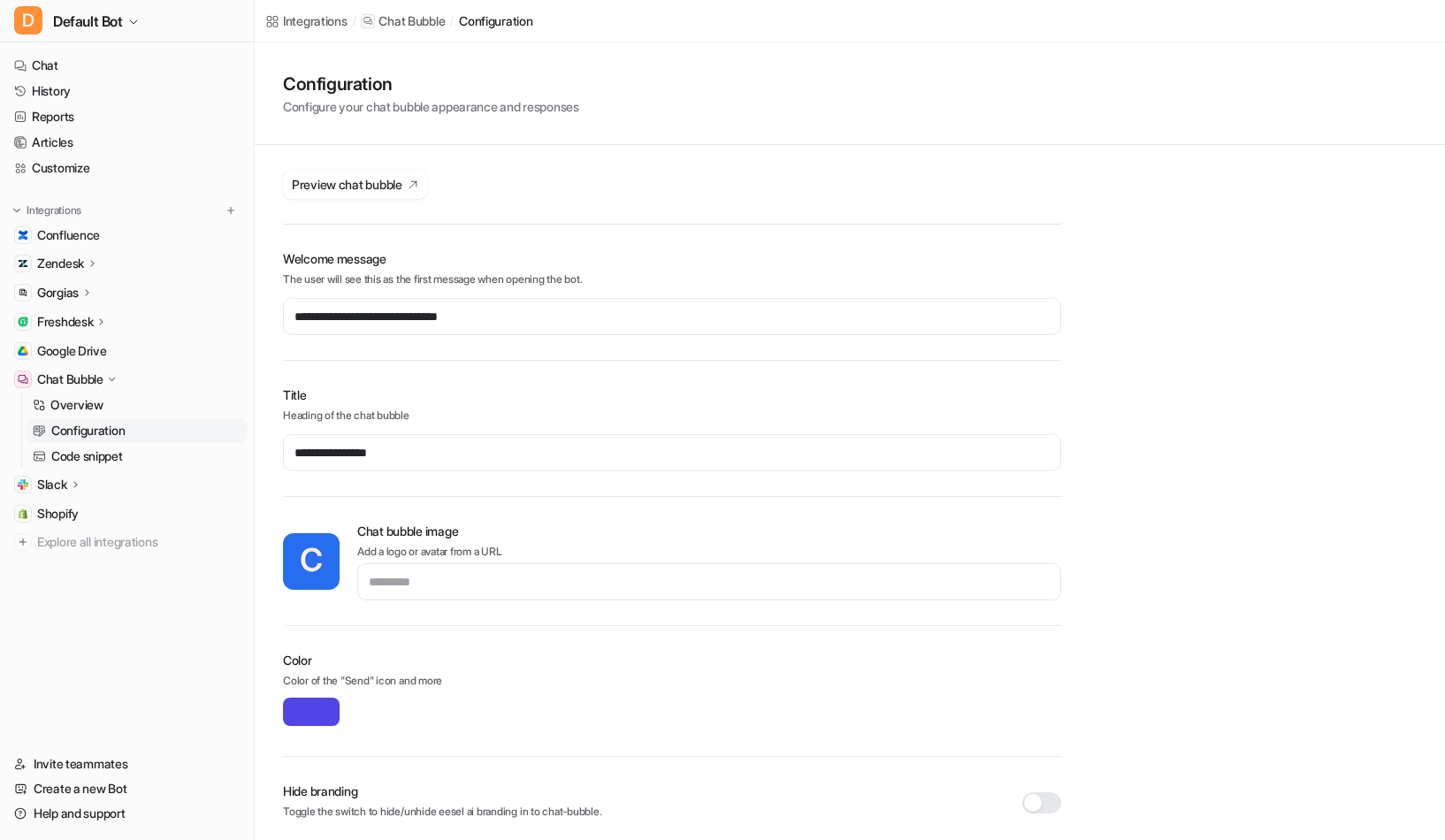
type input "*******"
click at [398, 193] on span "Preview chat bubble" at bounding box center [347, 184] width 110 height 18
click at [99, 454] on p "Code snippet" at bounding box center [86, 455] width 72 height 17
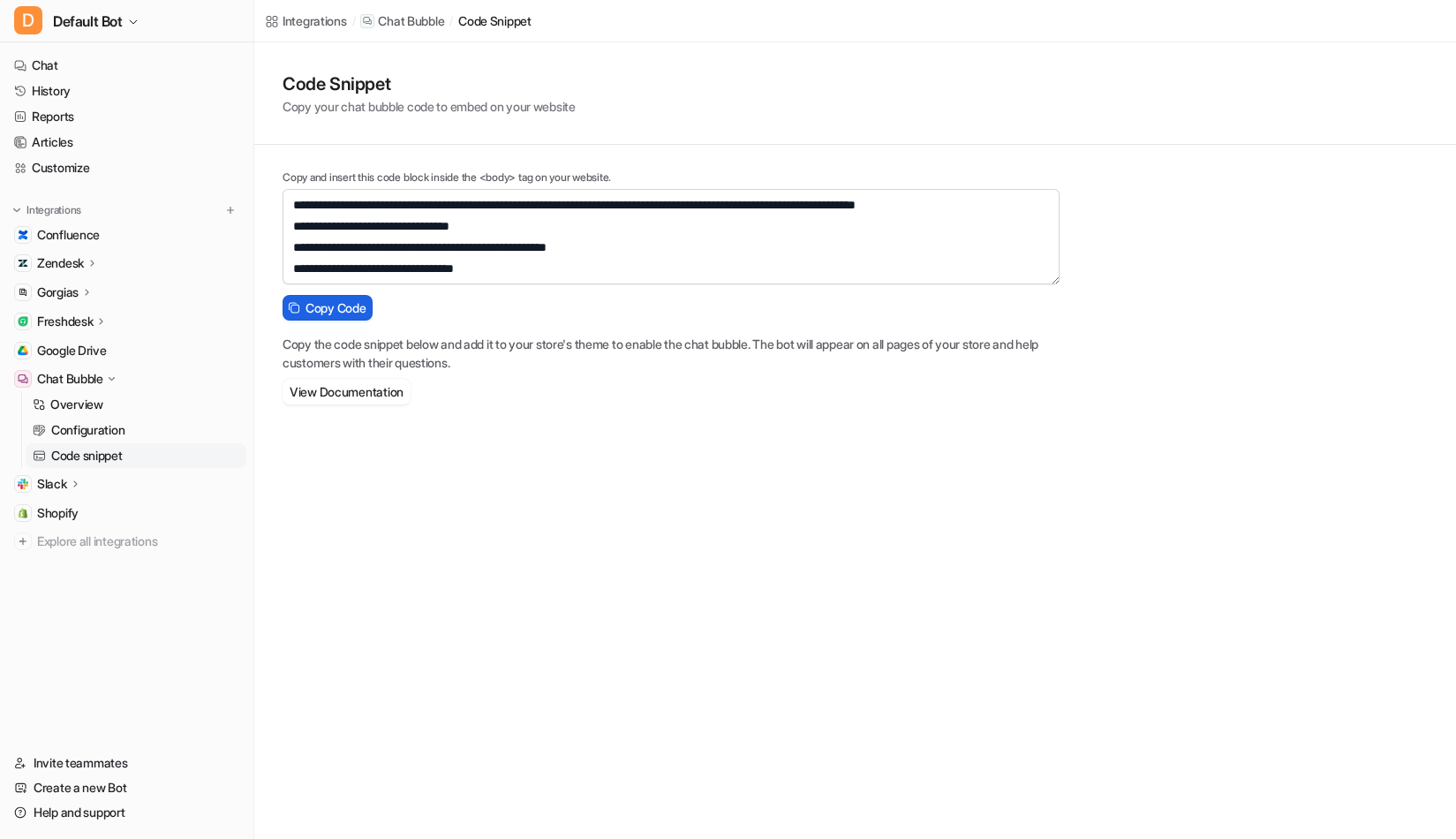
click at [354, 309] on span "Copy Code" at bounding box center [335, 307] width 60 height 18
click at [86, 377] on p "Chat Bubble" at bounding box center [70, 378] width 66 height 17
click at [86, 156] on link "Customize" at bounding box center [126, 167] width 239 height 25
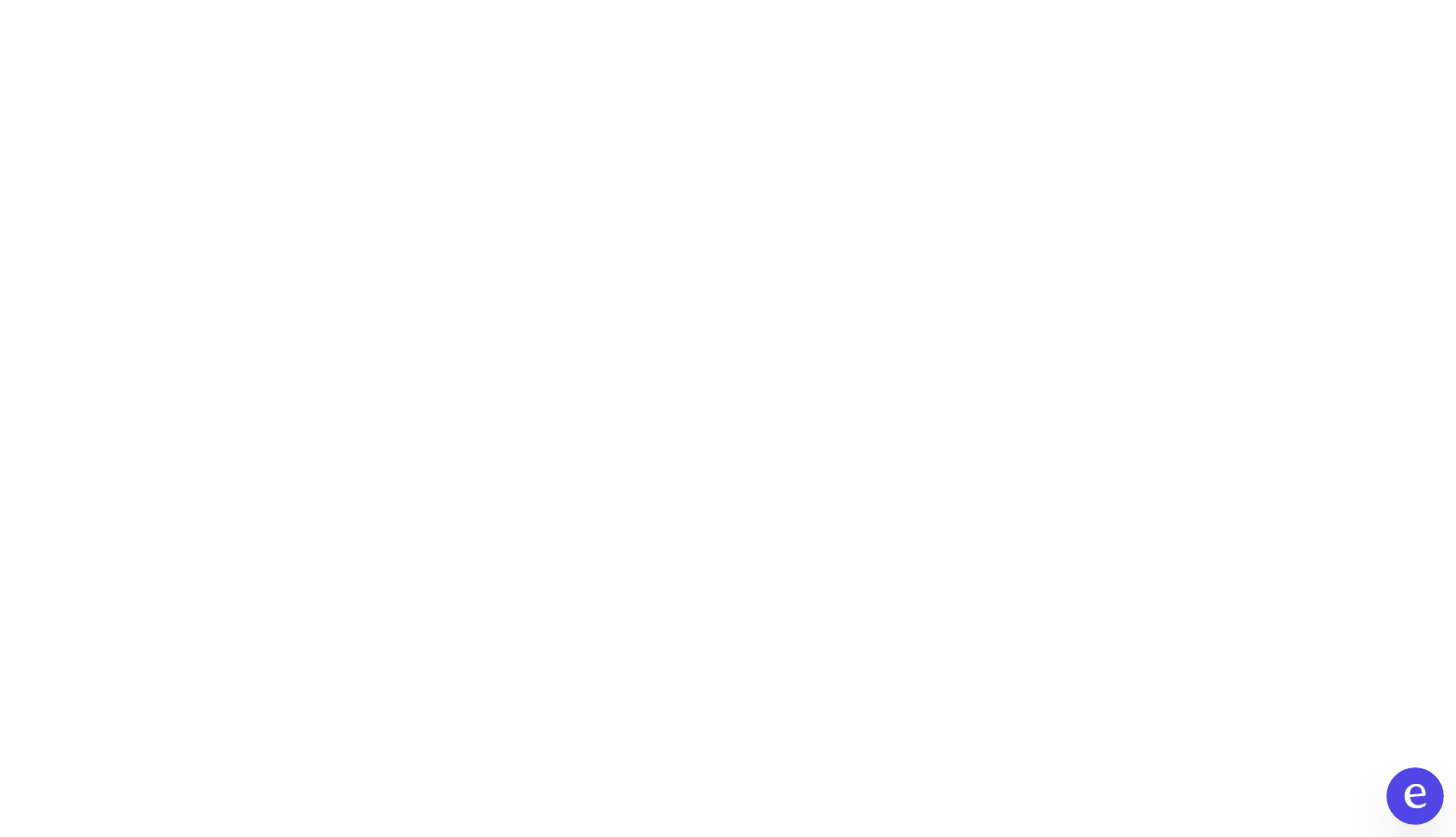
click at [1417, 806] on icon "Open chat" at bounding box center [1416, 796] width 21 height 24
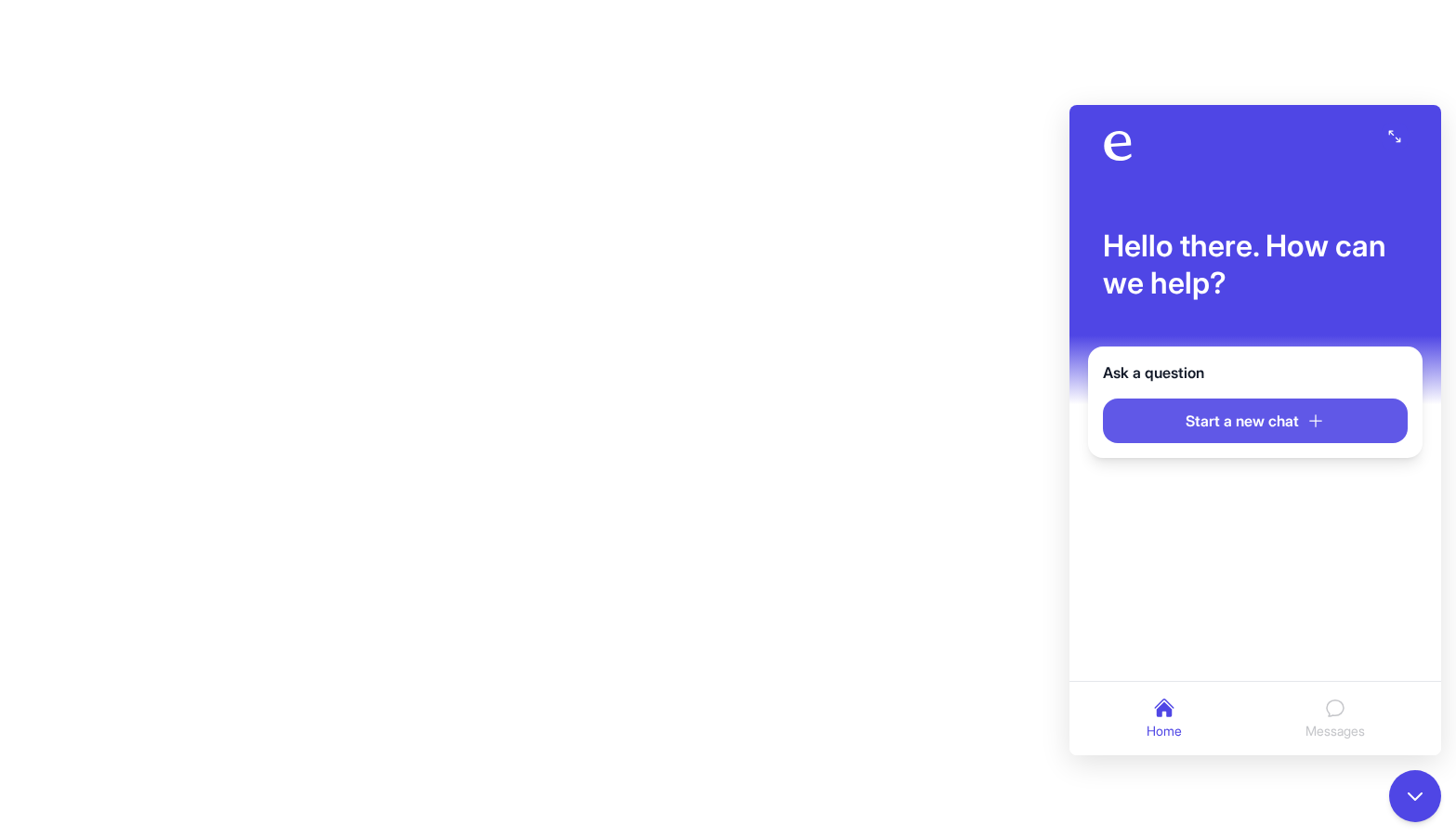
click at [1290, 428] on span "Start a new chat" at bounding box center [1242, 420] width 113 height 22
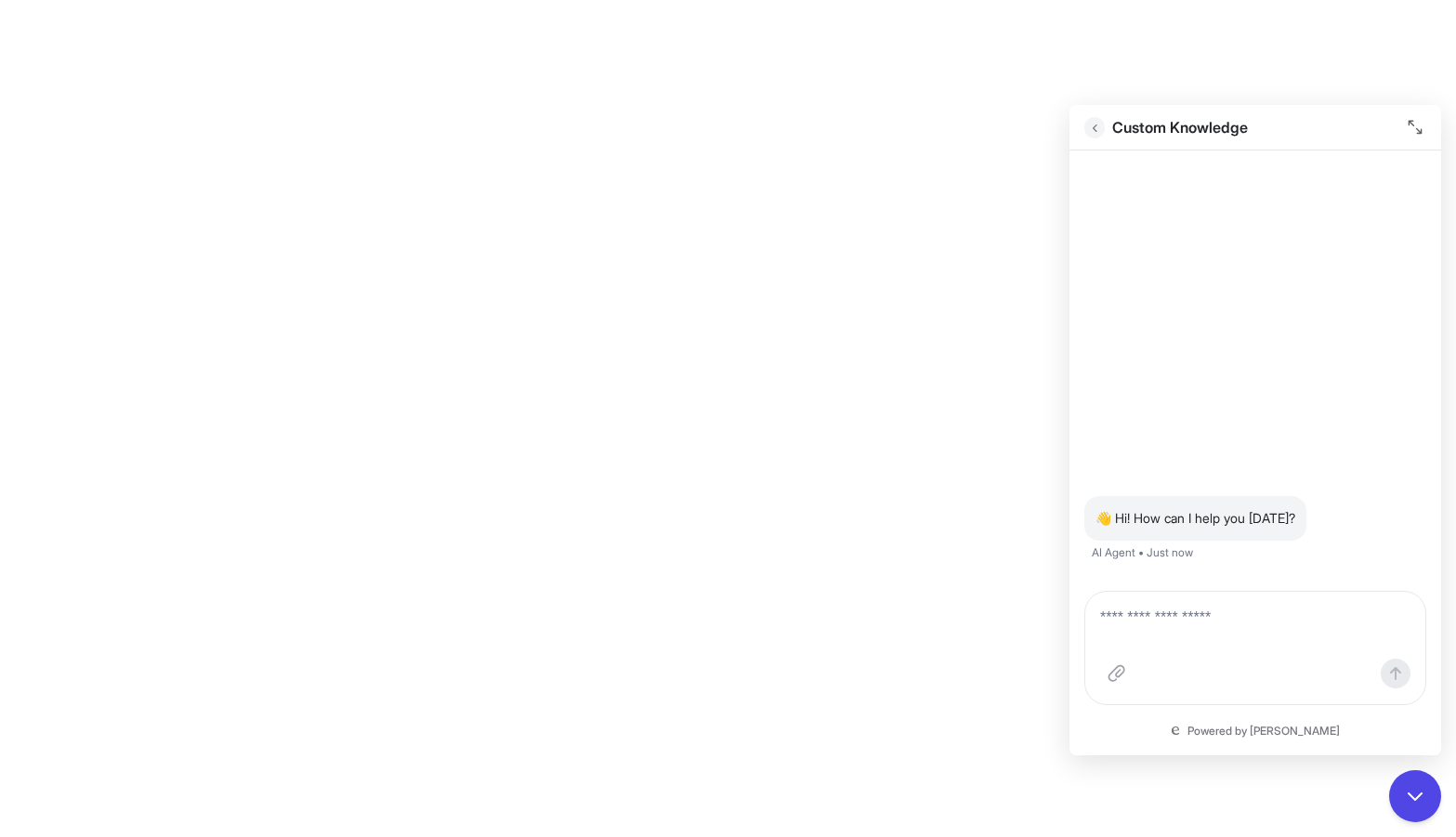
click at [1098, 132] on icon "Go back" at bounding box center [1094, 127] width 13 height 14
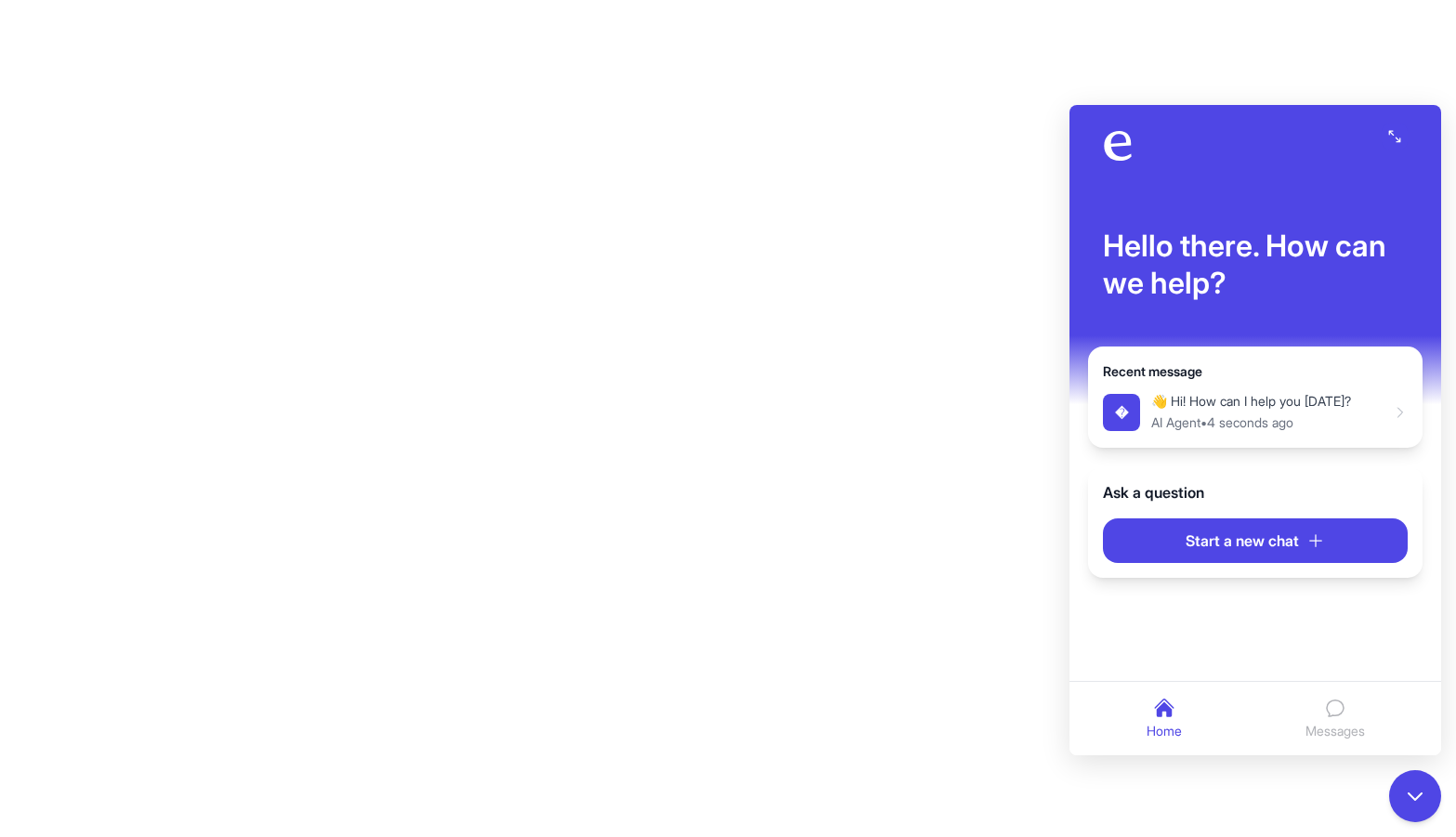
click at [1325, 728] on span "Messages" at bounding box center [1335, 731] width 59 height 19
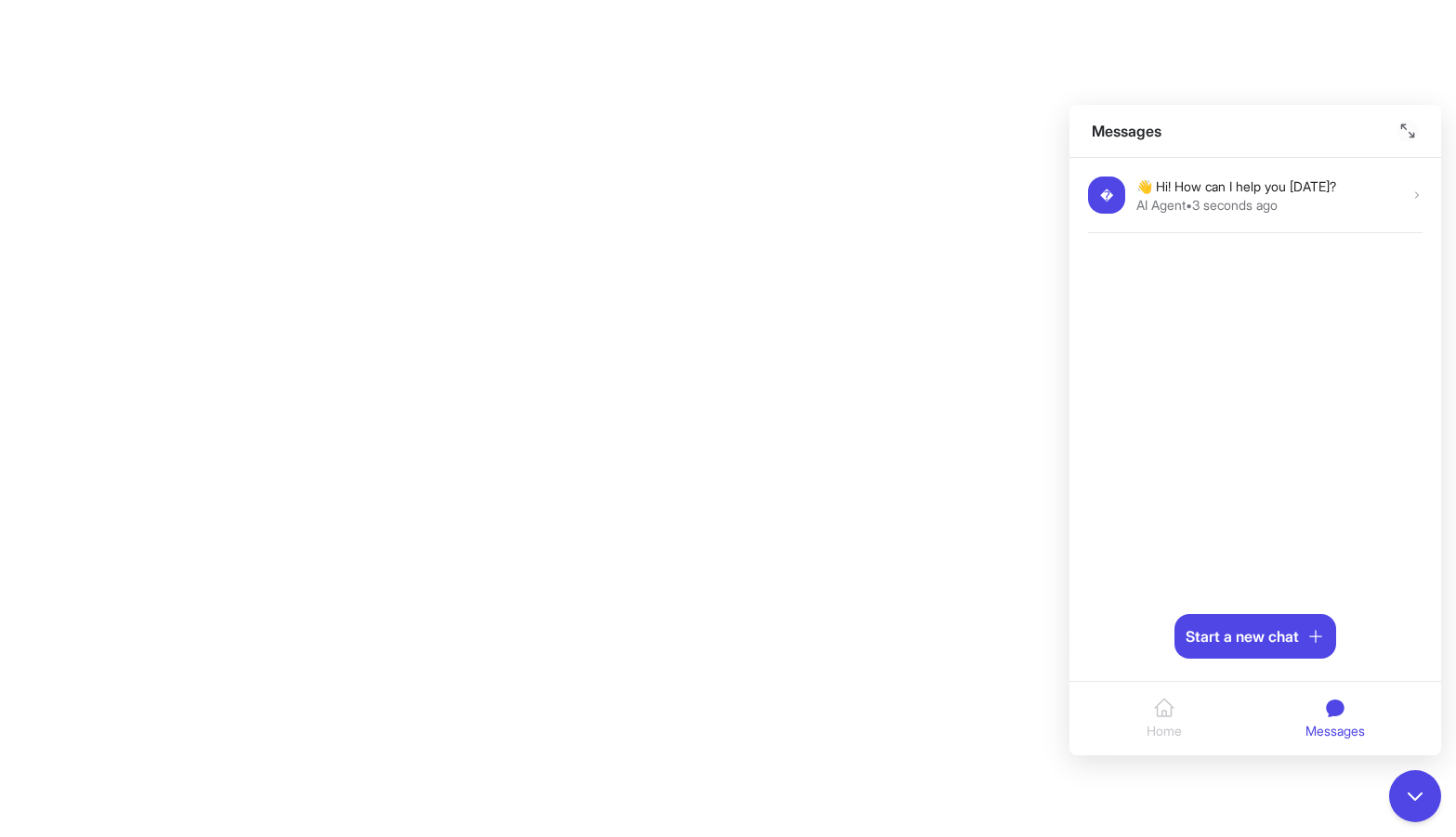
click at [1406, 121] on button "Enter full screen" at bounding box center [1407, 130] width 22 height 22
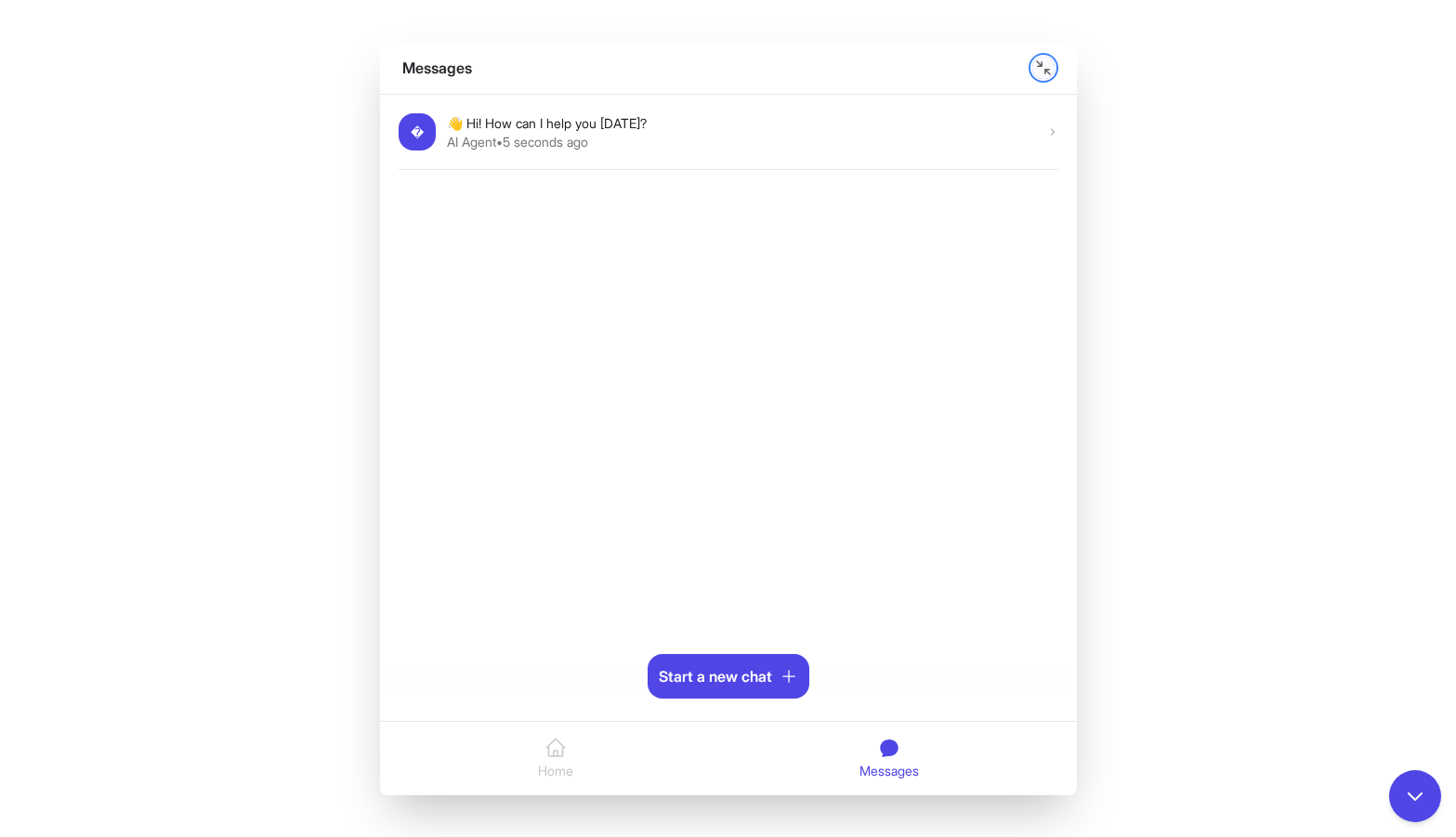
click at [1036, 60] on icon "Exit full screen" at bounding box center [1044, 68] width 15 height 15
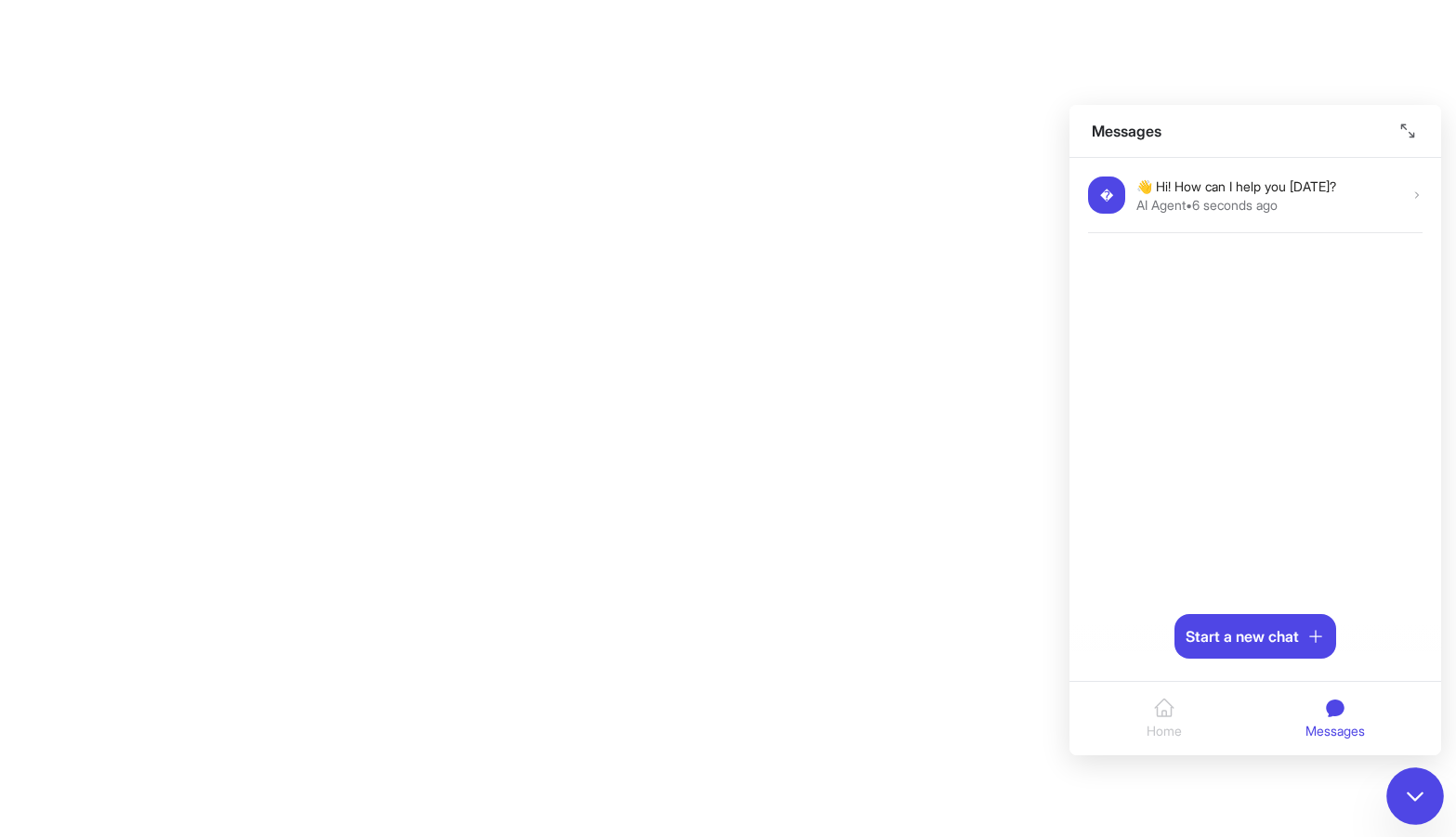
click at [1411, 799] on icon "Close chat" at bounding box center [1415, 796] width 24 height 24
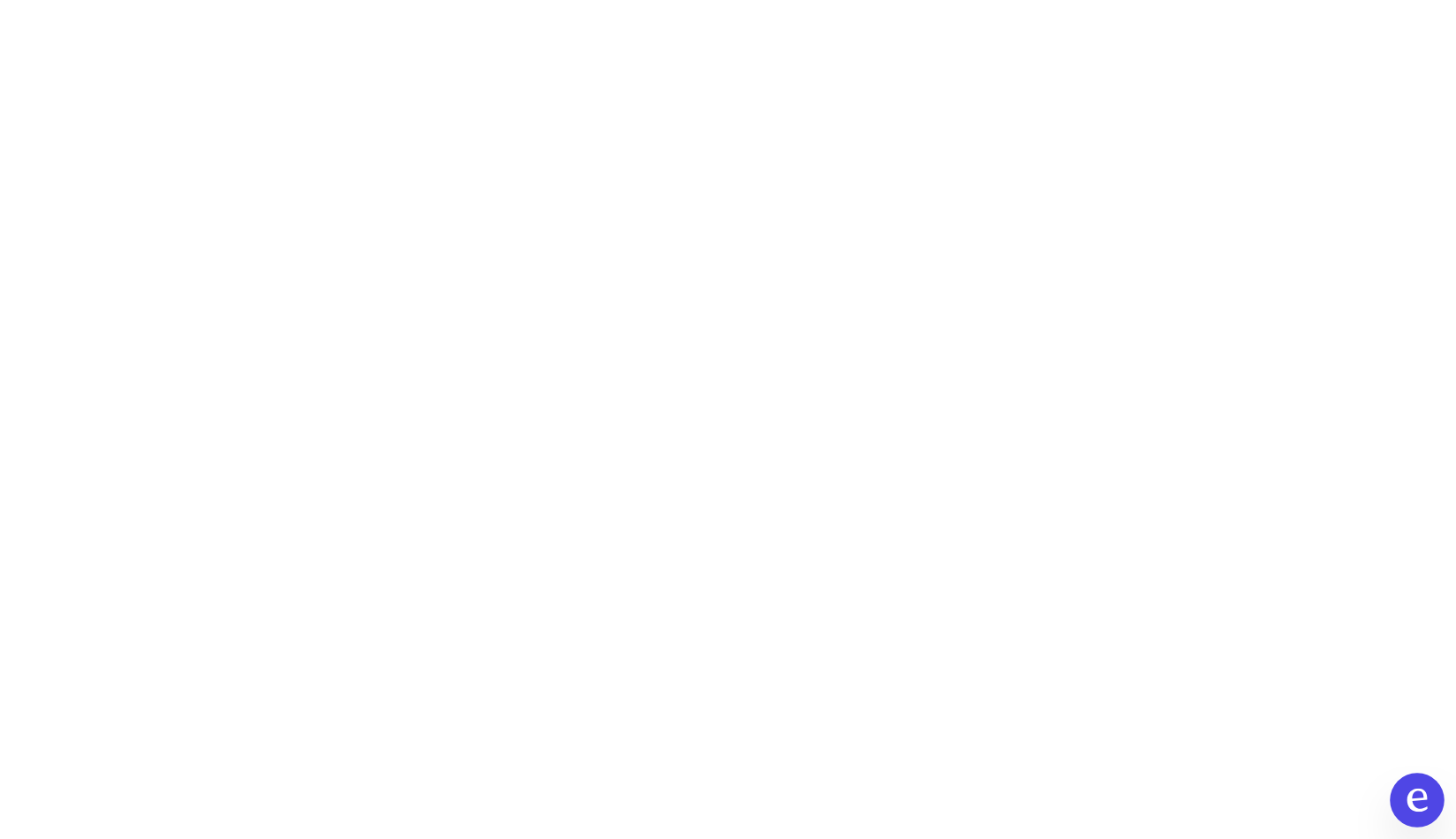
click at [1401, 798] on button "Open chat" at bounding box center [1417, 800] width 55 height 55
